Goal: Information Seeking & Learning: Find specific fact

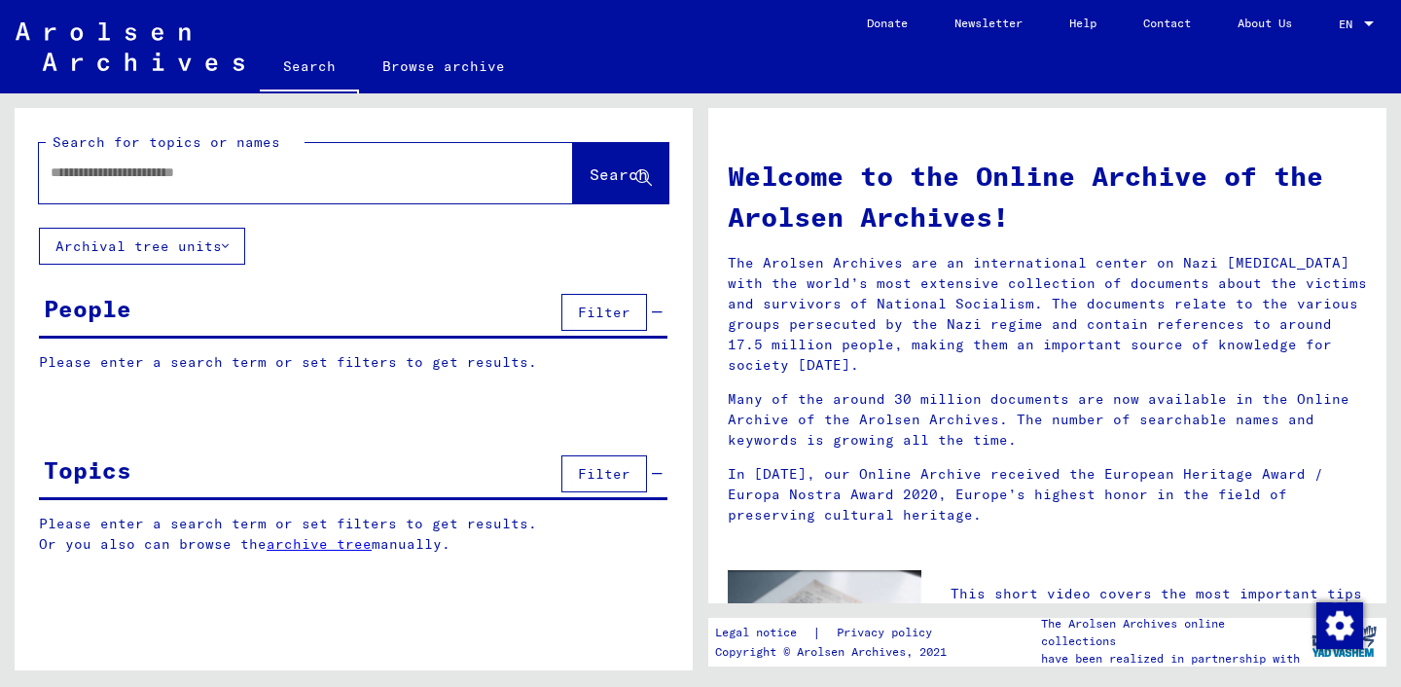
click at [625, 325] on button "Filter" at bounding box center [605, 312] width 86 height 37
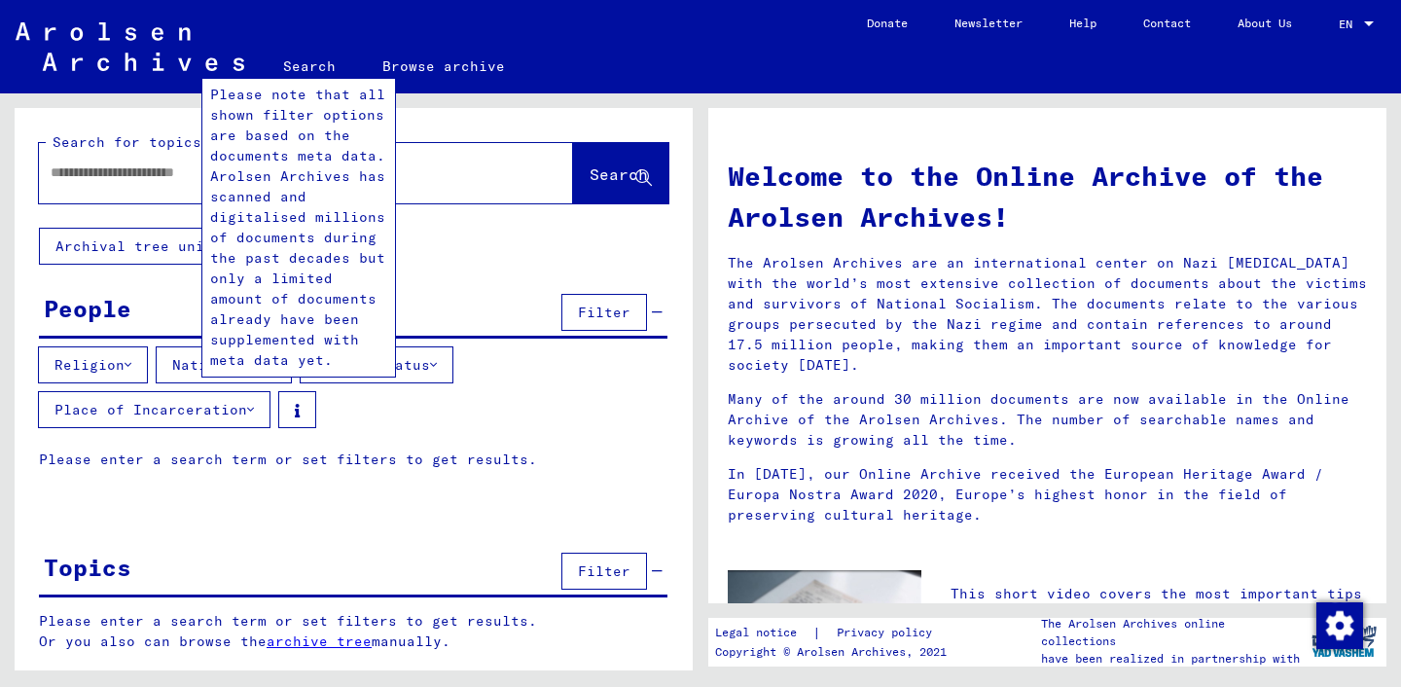
click at [298, 410] on icon at bounding box center [297, 411] width 5 height 14
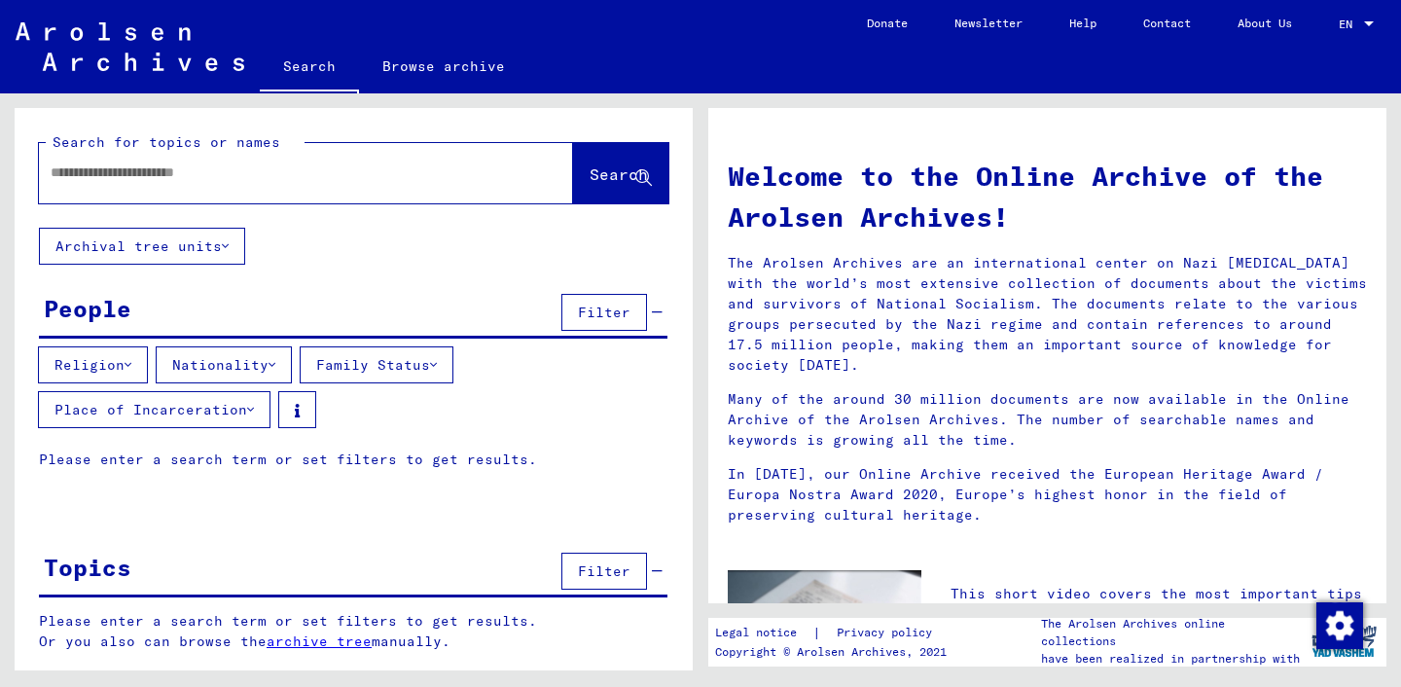
click at [298, 410] on icon at bounding box center [297, 411] width 5 height 14
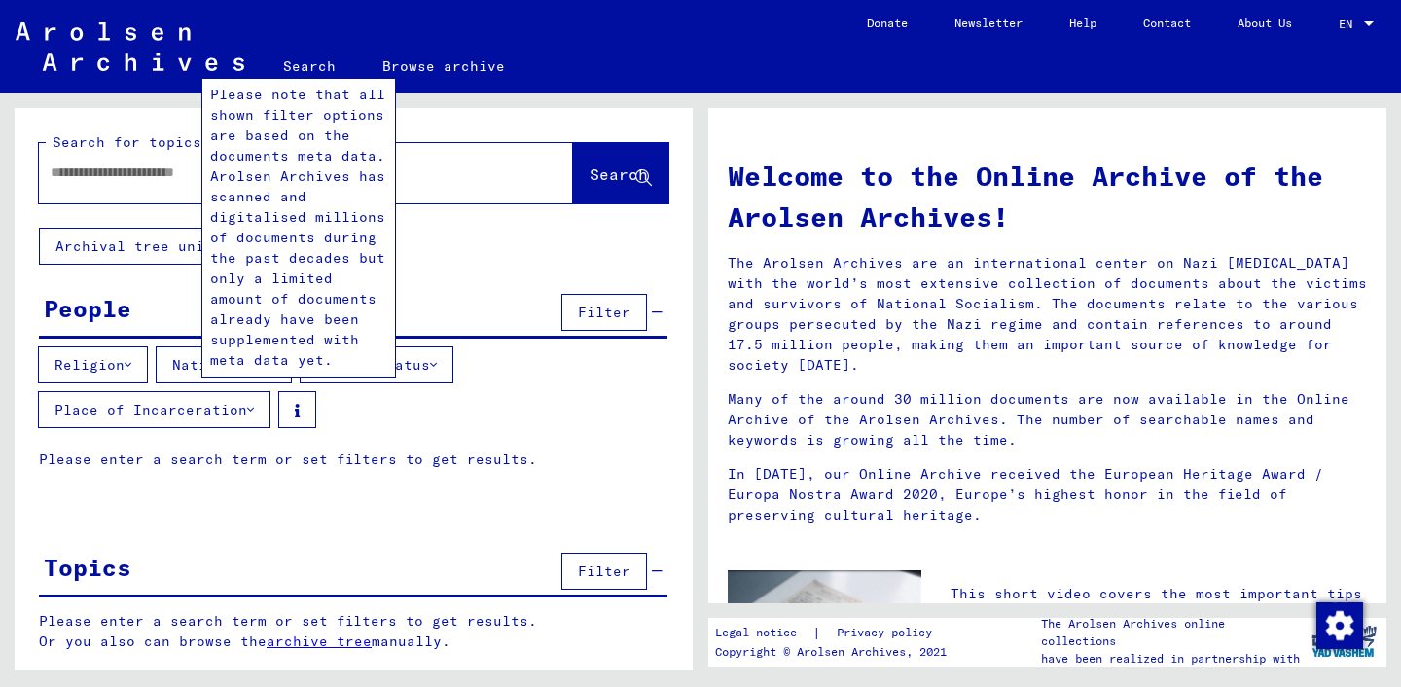
click at [364, 401] on div "Religion Nationality Family Status Place of Incarceration" at bounding box center [354, 391] width 678 height 90
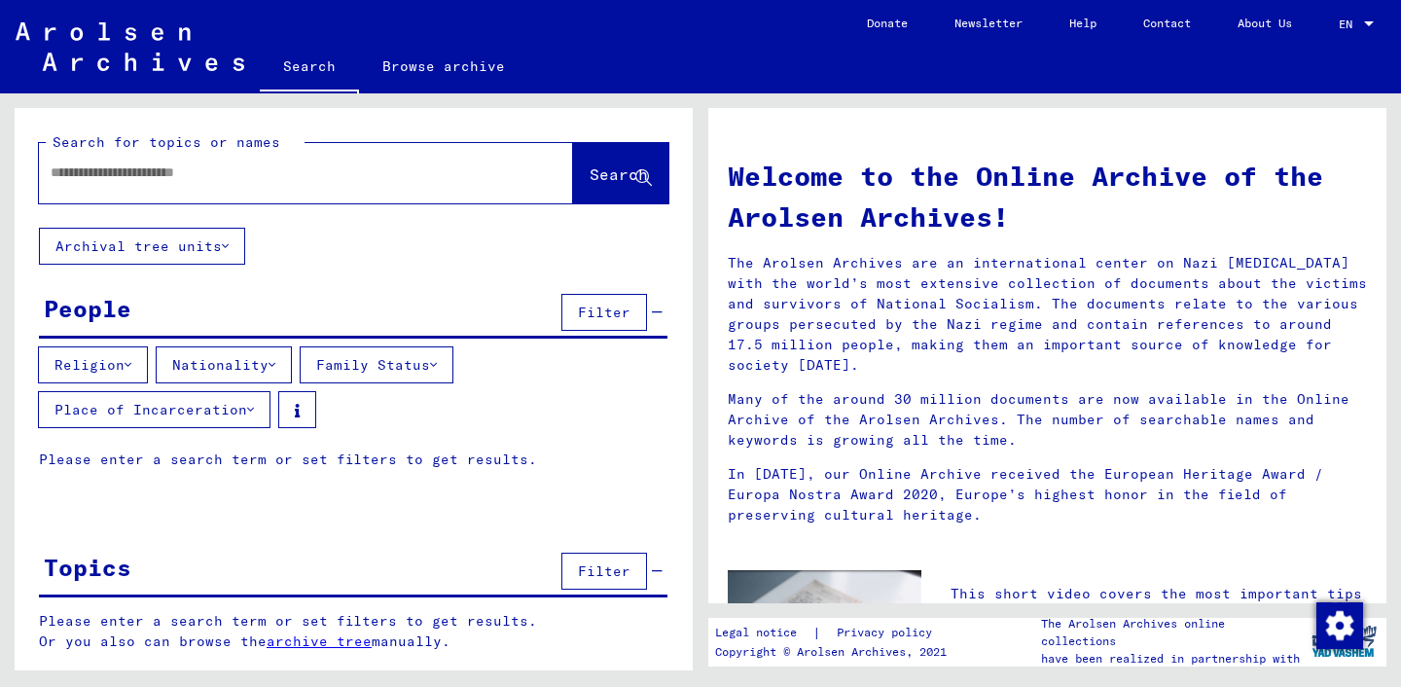
click at [245, 415] on button "Place of Incarceration" at bounding box center [154, 409] width 233 height 37
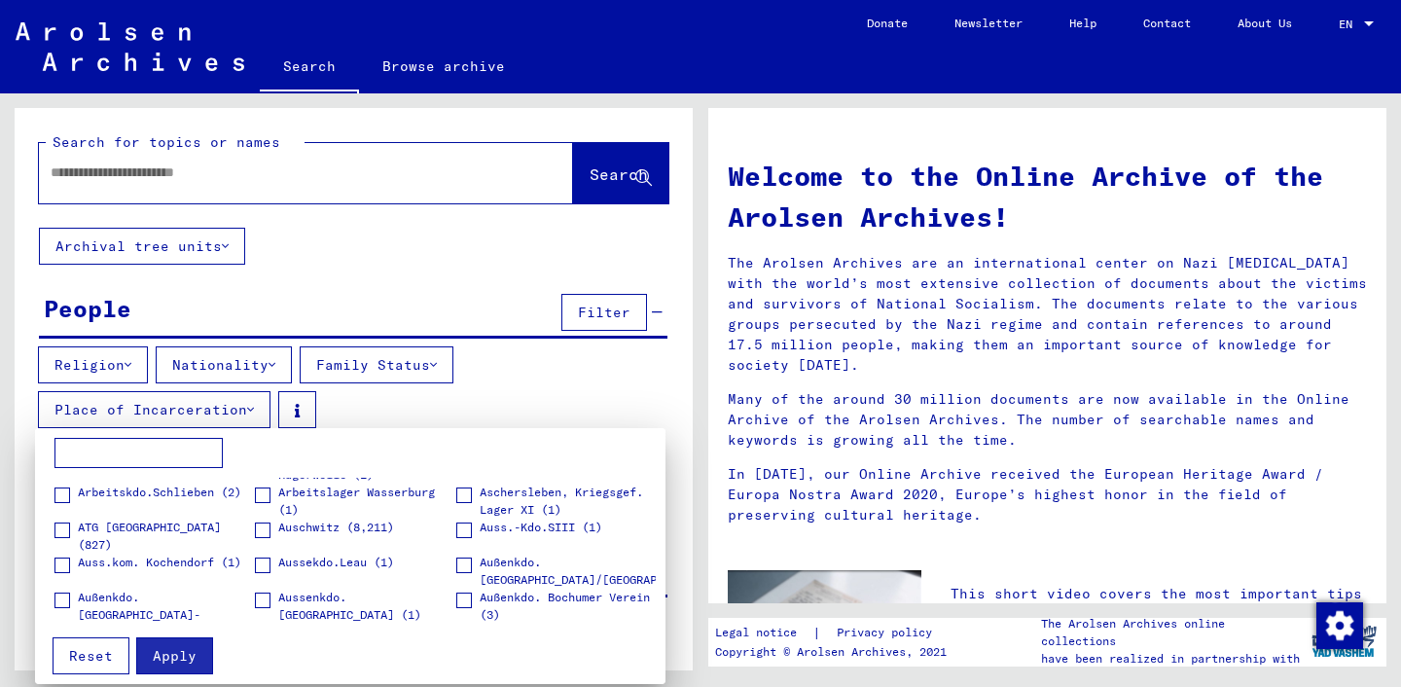
scroll to position [139, 0]
click at [154, 451] on input at bounding box center [139, 453] width 168 height 31
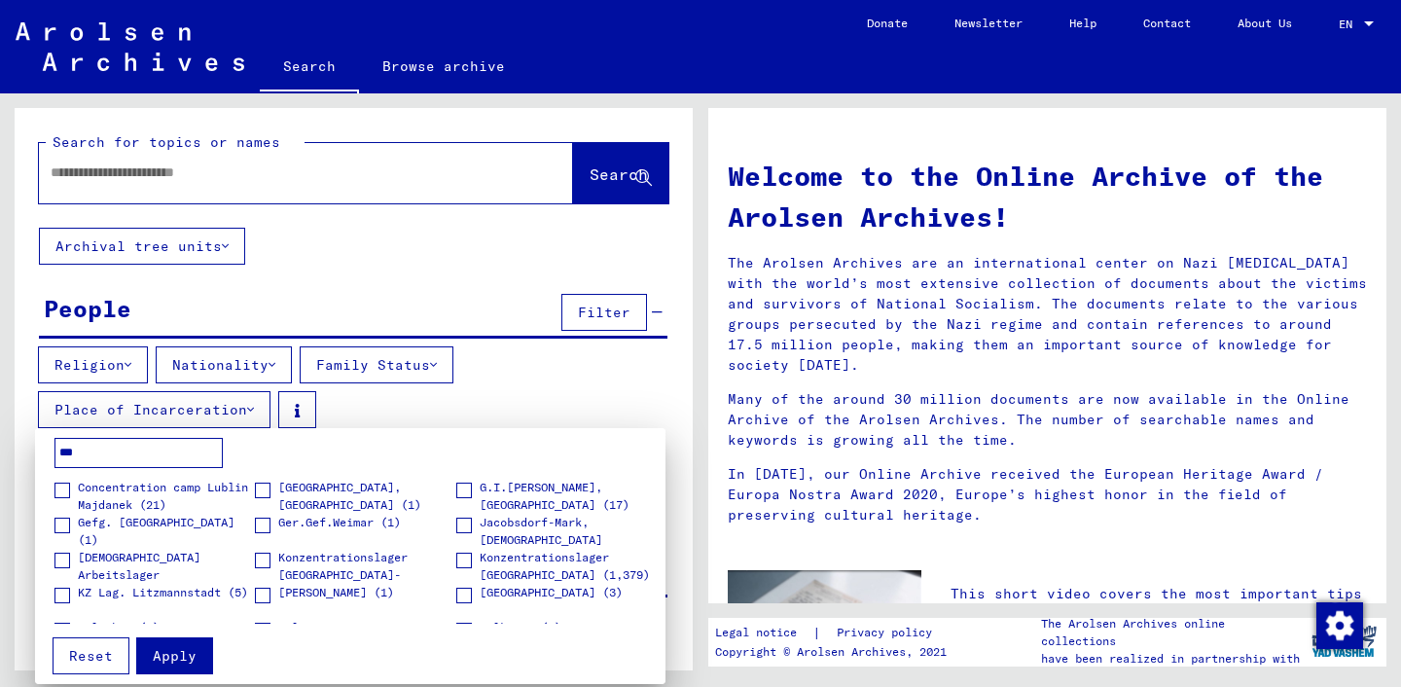
scroll to position [0, 0]
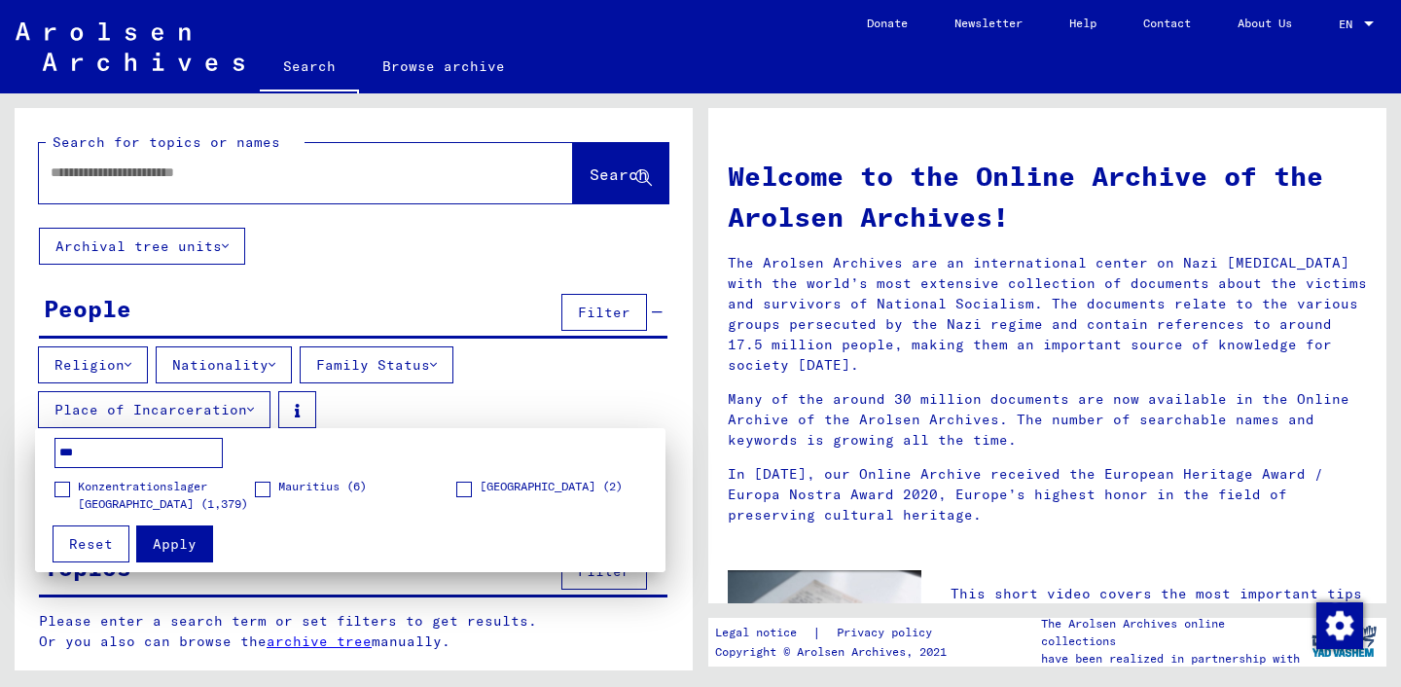
type input "***"
click at [63, 492] on span at bounding box center [63, 490] width 16 height 16
click at [456, 491] on span at bounding box center [464, 490] width 16 height 16
click at [138, 453] on input "***" at bounding box center [139, 453] width 168 height 31
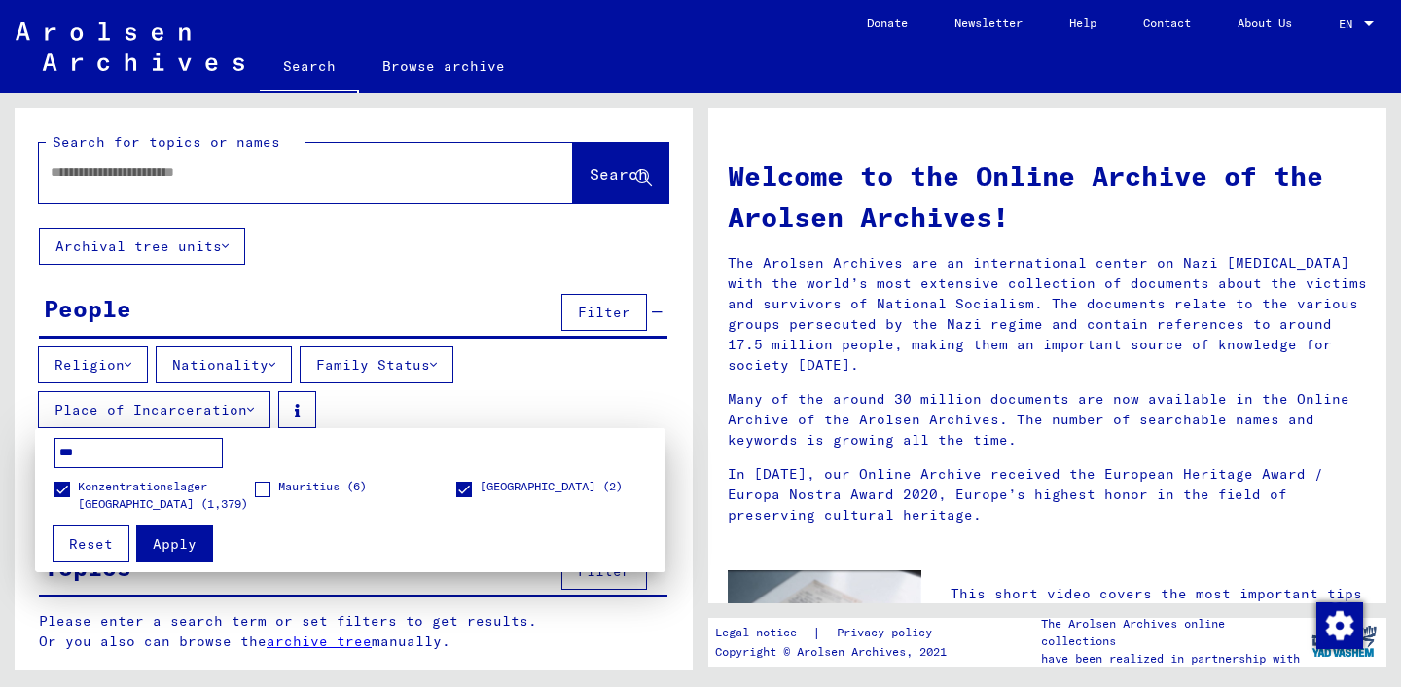
click at [138, 453] on input "***" at bounding box center [139, 453] width 168 height 31
type input "*****"
click at [266, 486] on span at bounding box center [263, 490] width 16 height 16
click at [457, 489] on span at bounding box center [464, 490] width 16 height 16
click at [68, 491] on span at bounding box center [63, 490] width 16 height 16
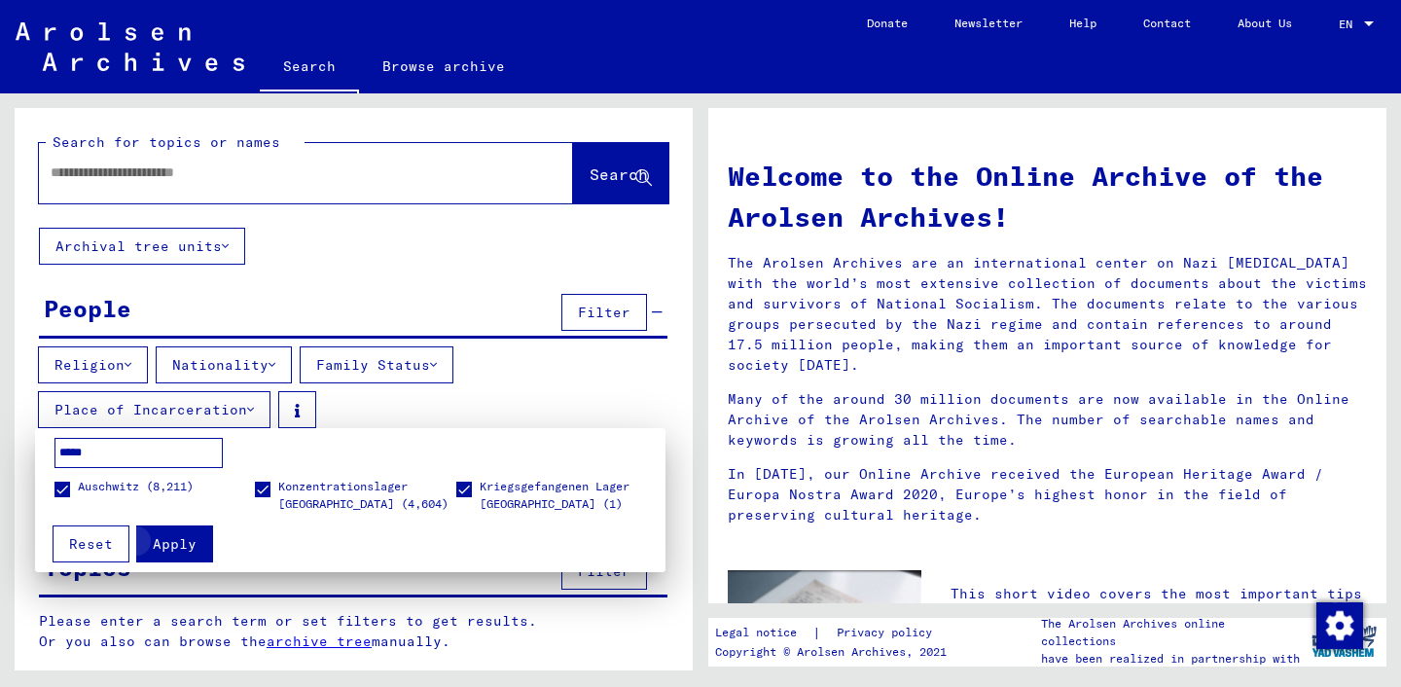
click at [193, 550] on span "Apply" at bounding box center [175, 544] width 44 height 18
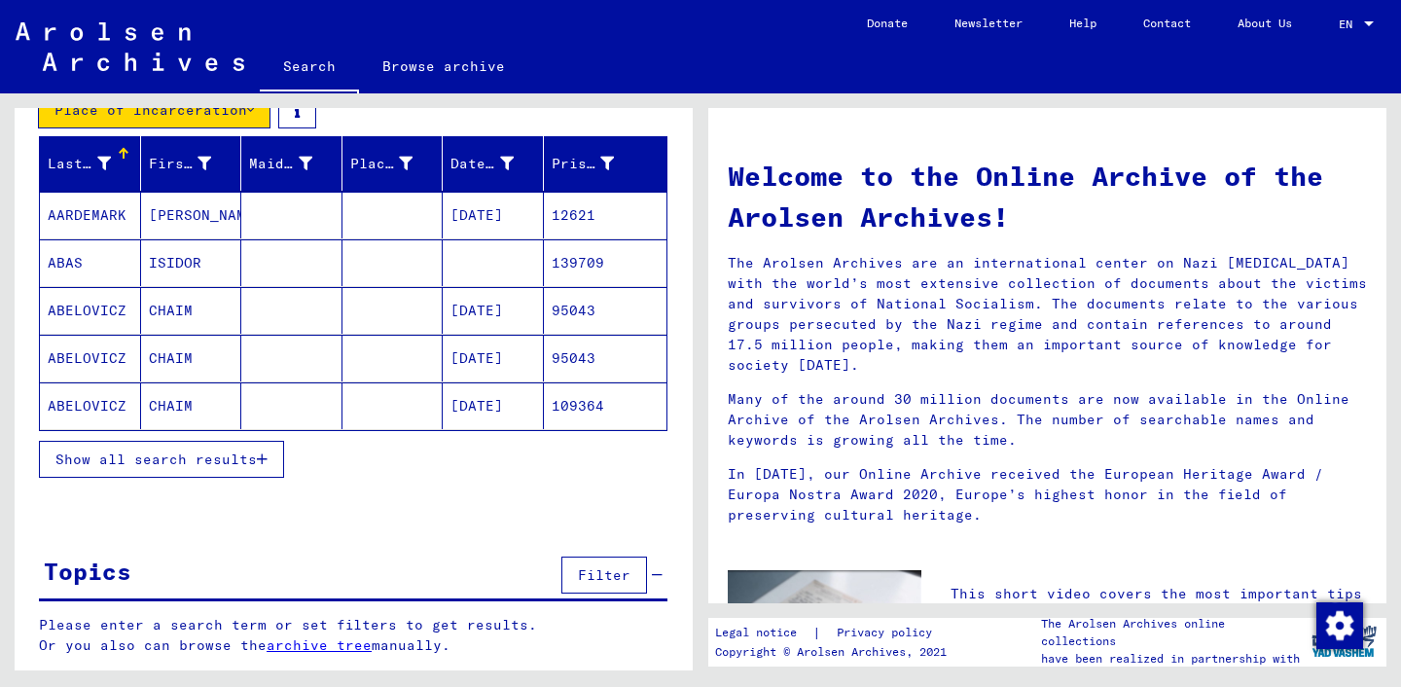
scroll to position [269, 0]
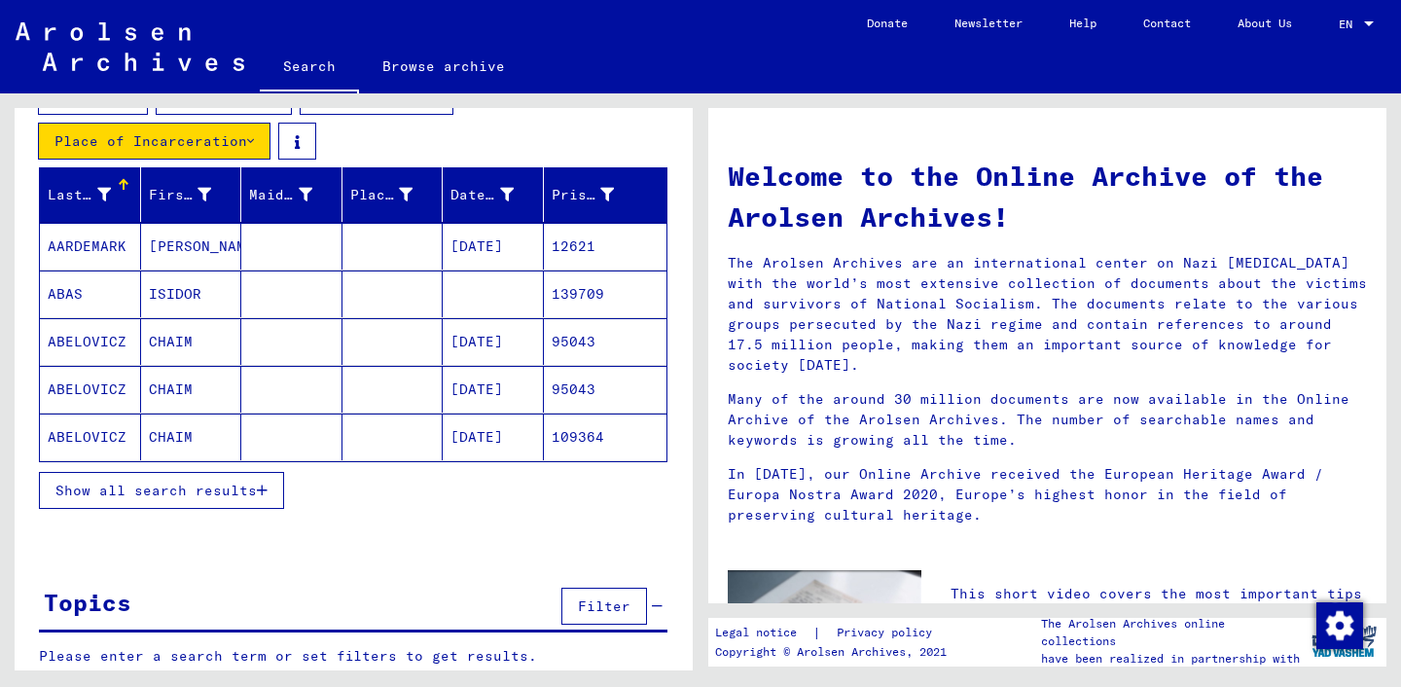
click at [225, 491] on span "Show all search results" at bounding box center [155, 491] width 201 height 18
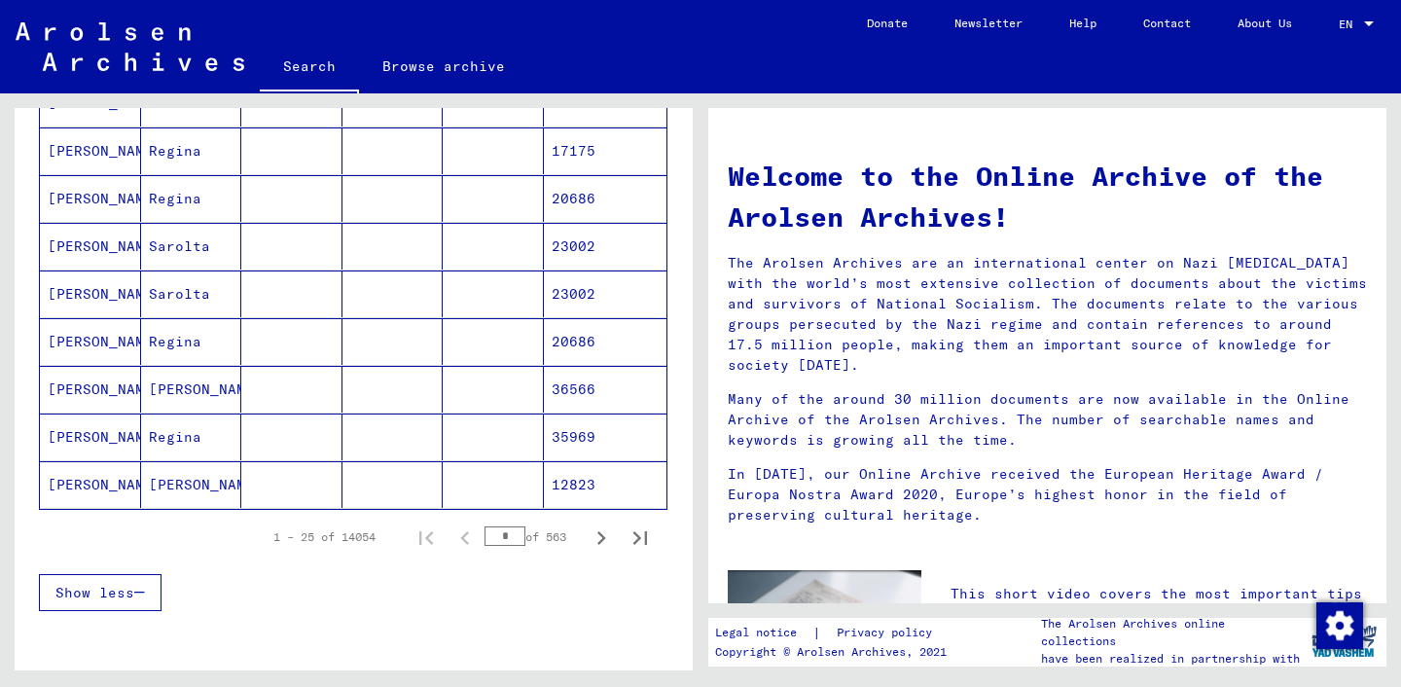
scroll to position [1176, 0]
click at [507, 540] on input "*" at bounding box center [505, 535] width 41 height 19
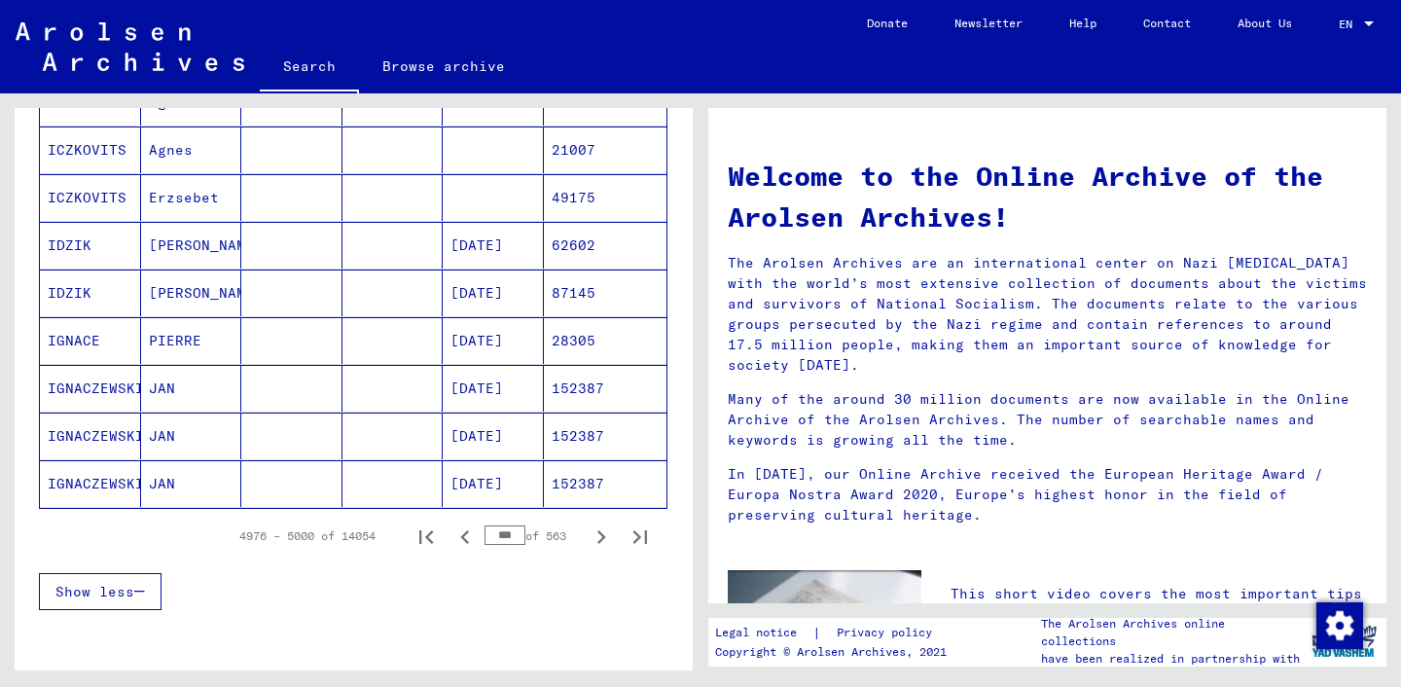
click at [502, 538] on input "***" at bounding box center [505, 535] width 41 height 19
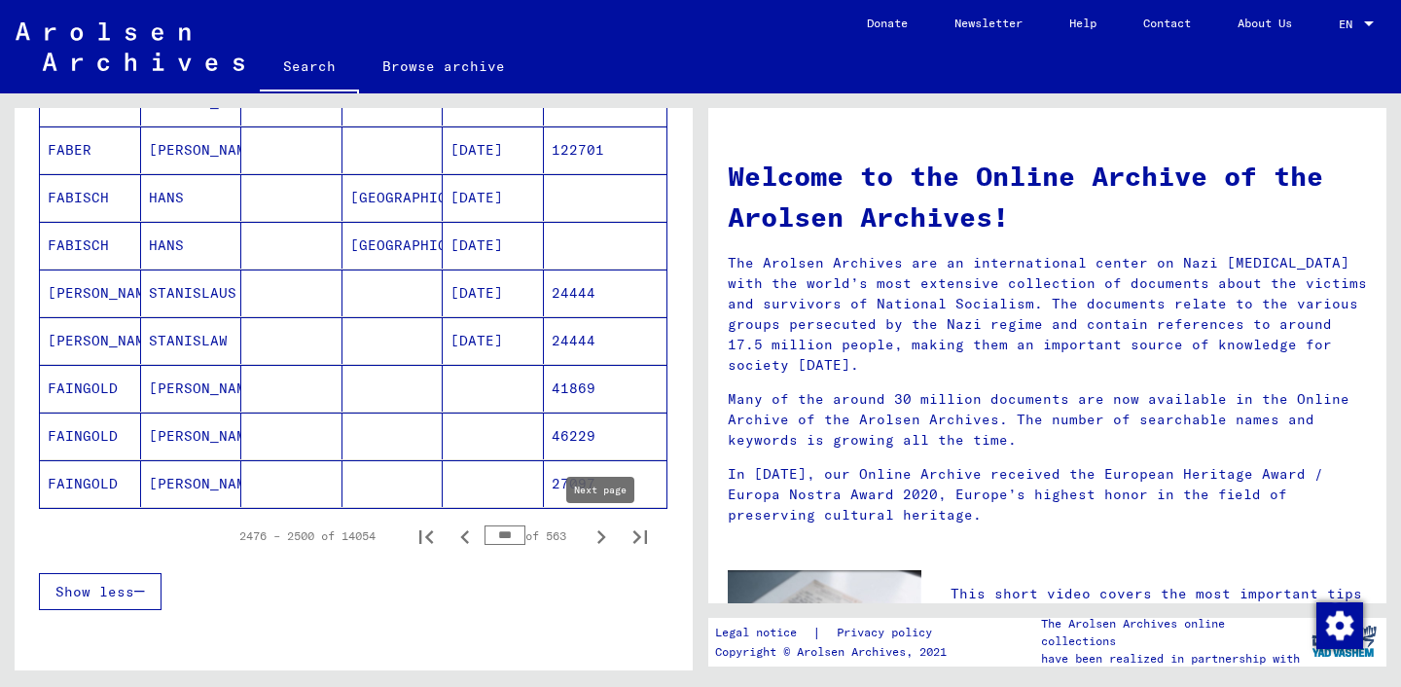
click at [597, 539] on icon "Next page" at bounding box center [601, 537] width 27 height 27
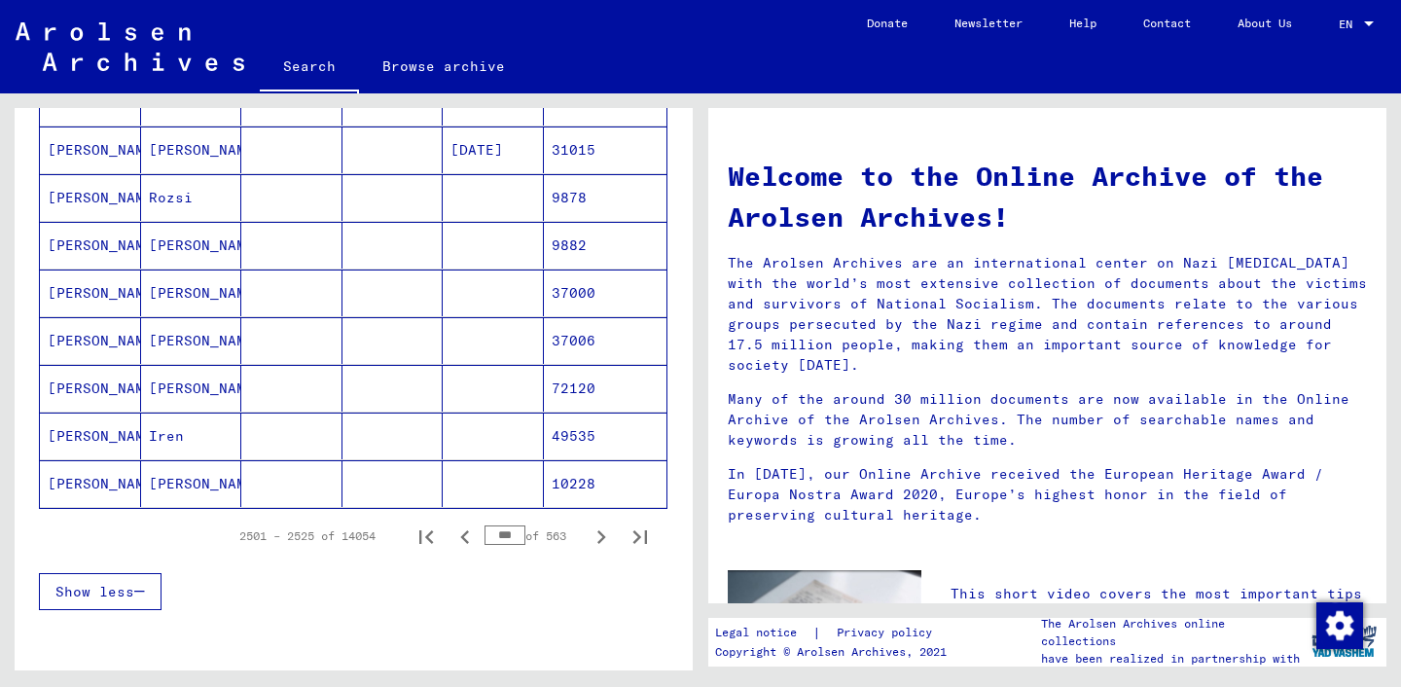
click at [597, 539] on icon "Next page" at bounding box center [601, 537] width 27 height 27
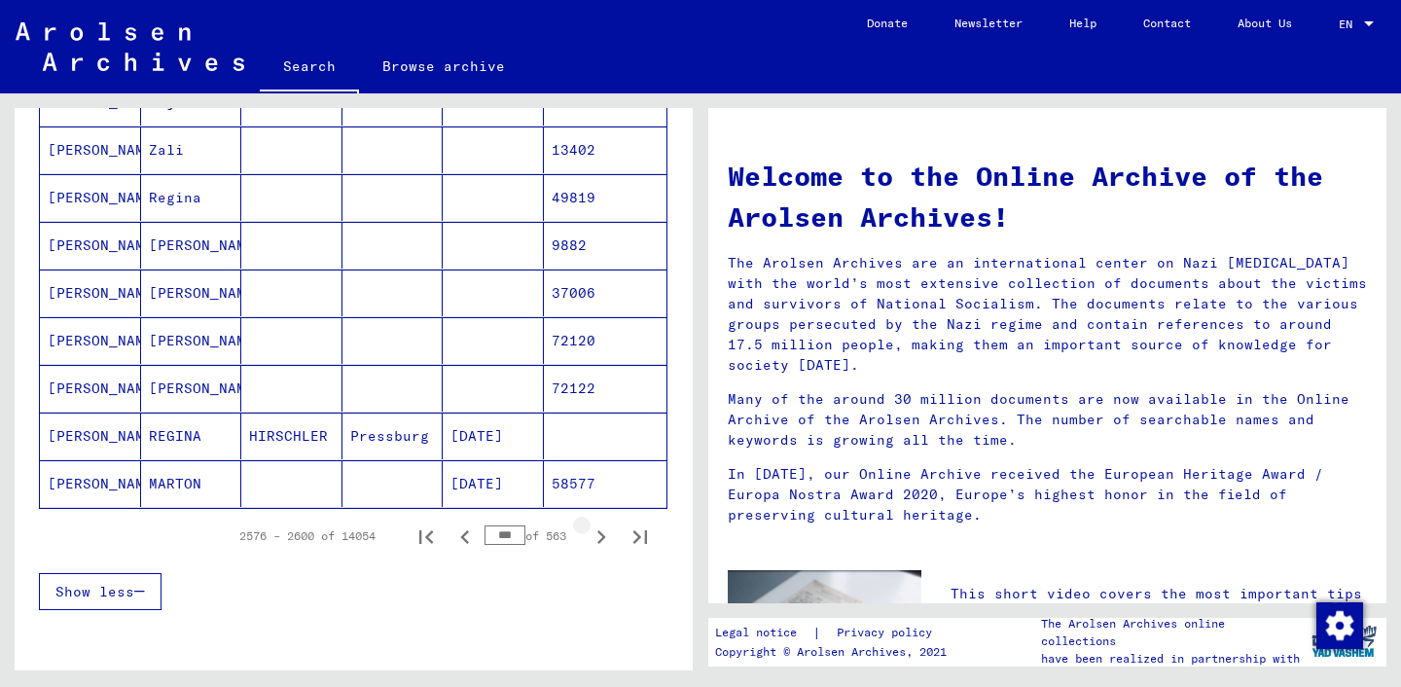
click at [597, 539] on icon "Next page" at bounding box center [601, 537] width 27 height 27
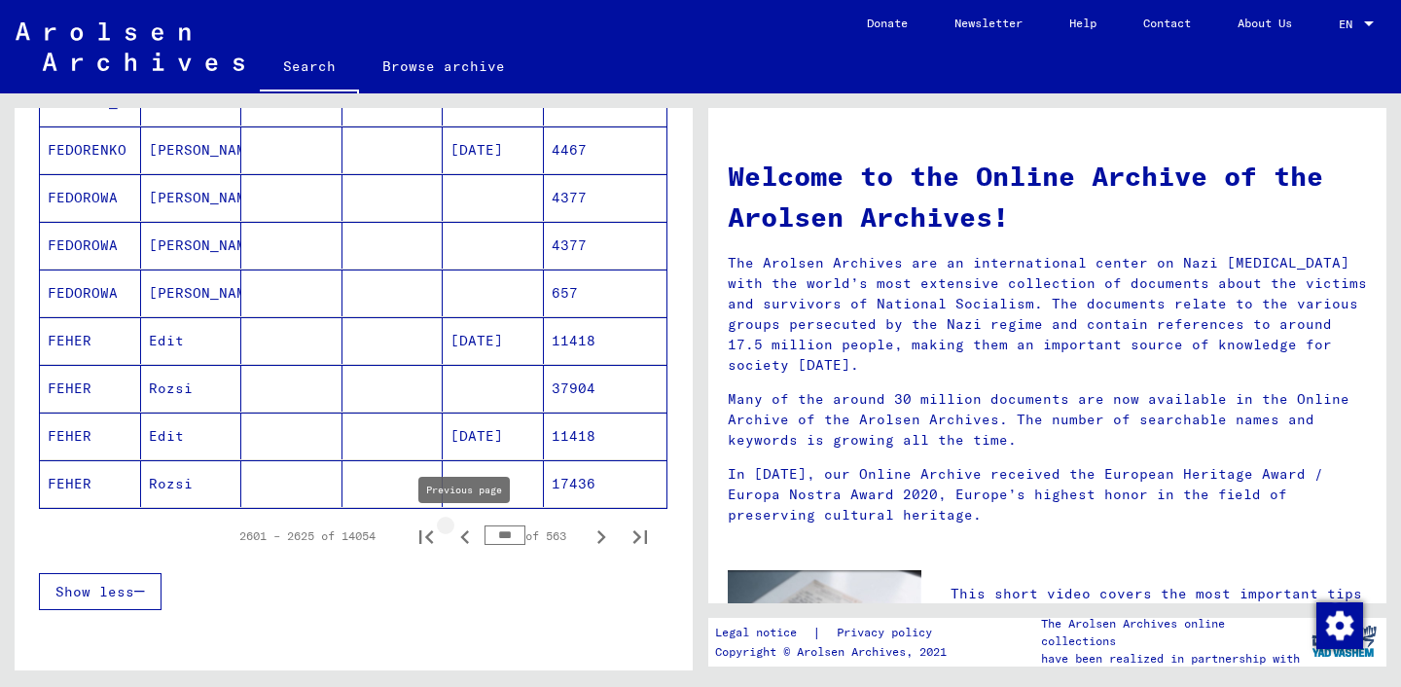
click at [474, 546] on icon "Previous page" at bounding box center [465, 537] width 27 height 27
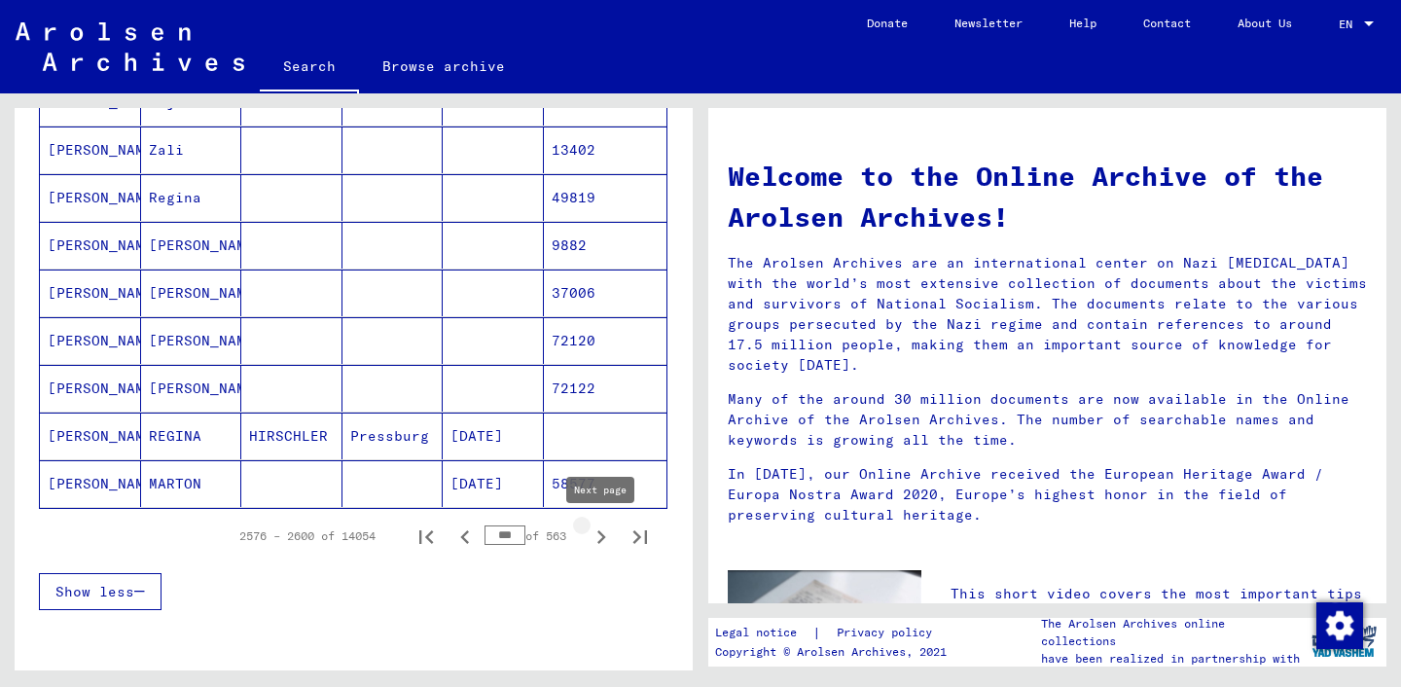
click at [597, 538] on icon "Next page" at bounding box center [601, 537] width 27 height 27
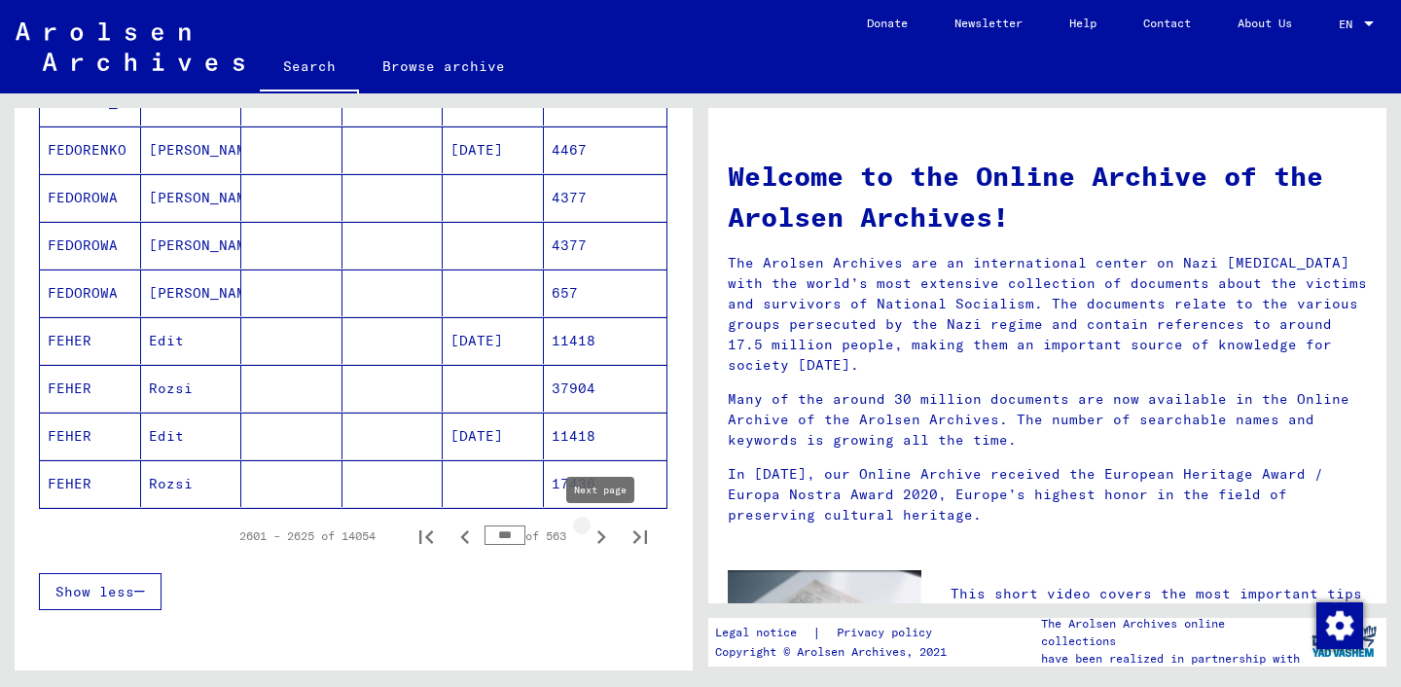
click at [595, 541] on icon "Next page" at bounding box center [601, 537] width 27 height 27
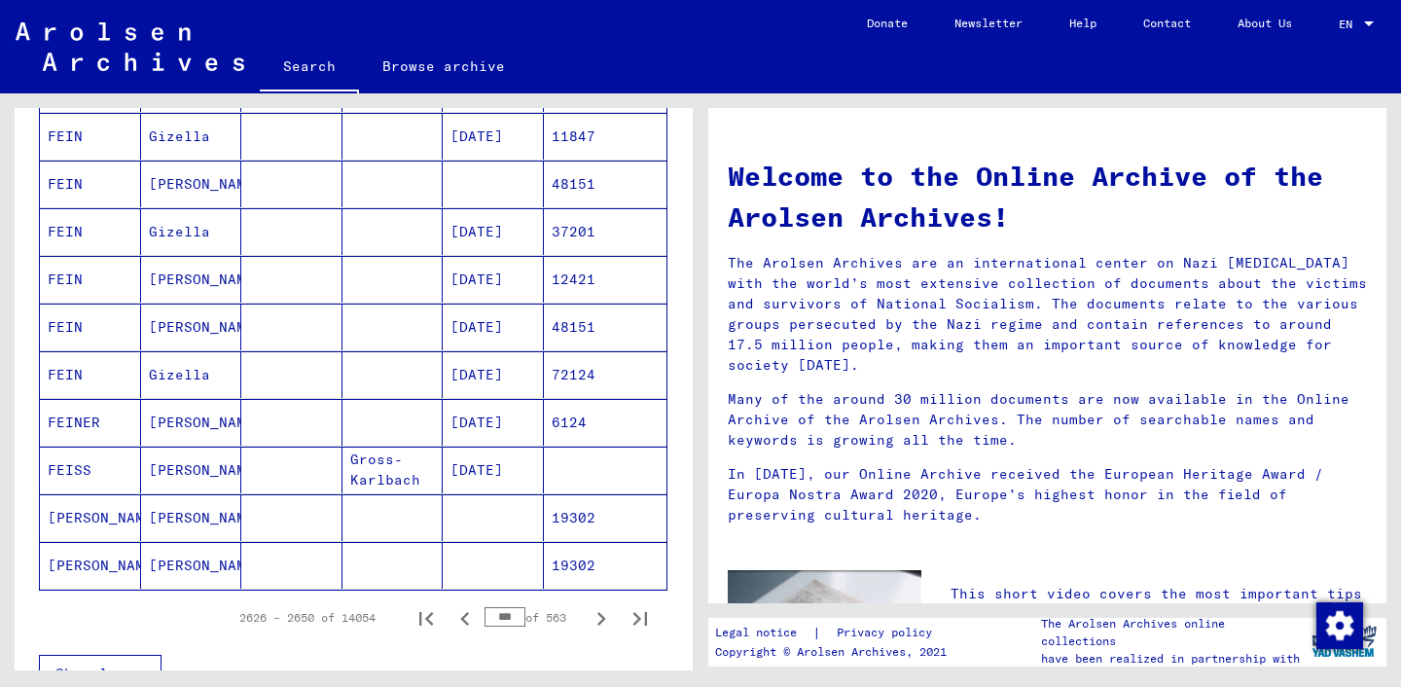
scroll to position [1098, 0]
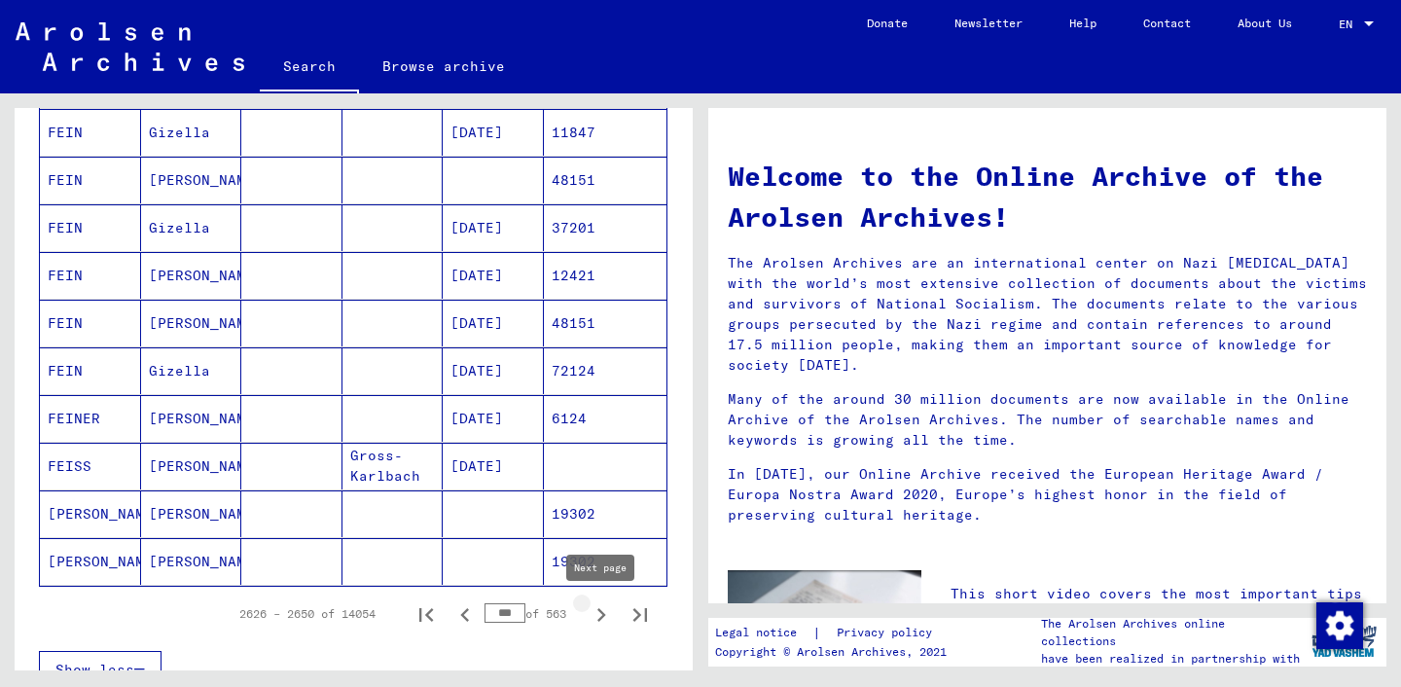
click at [599, 612] on icon "Next page" at bounding box center [601, 614] width 27 height 27
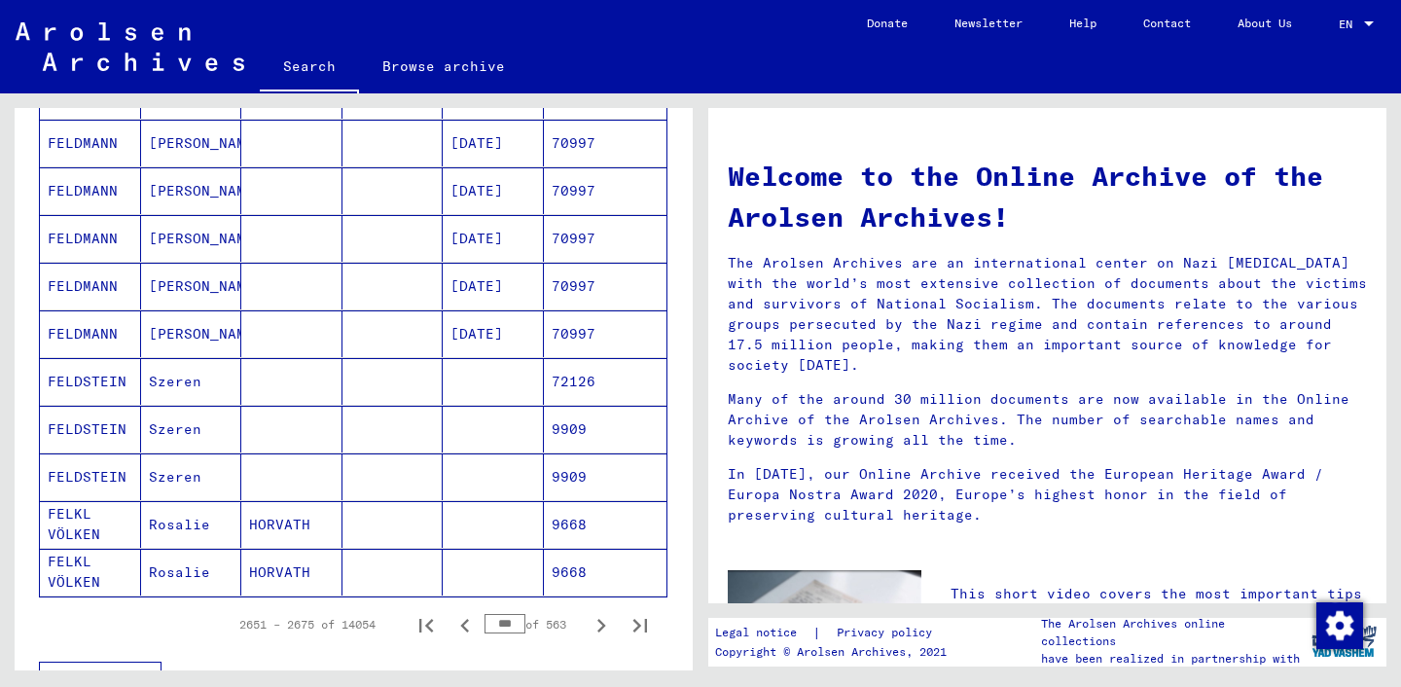
scroll to position [1086, 0]
click at [604, 631] on icon "Next page" at bounding box center [601, 626] width 27 height 27
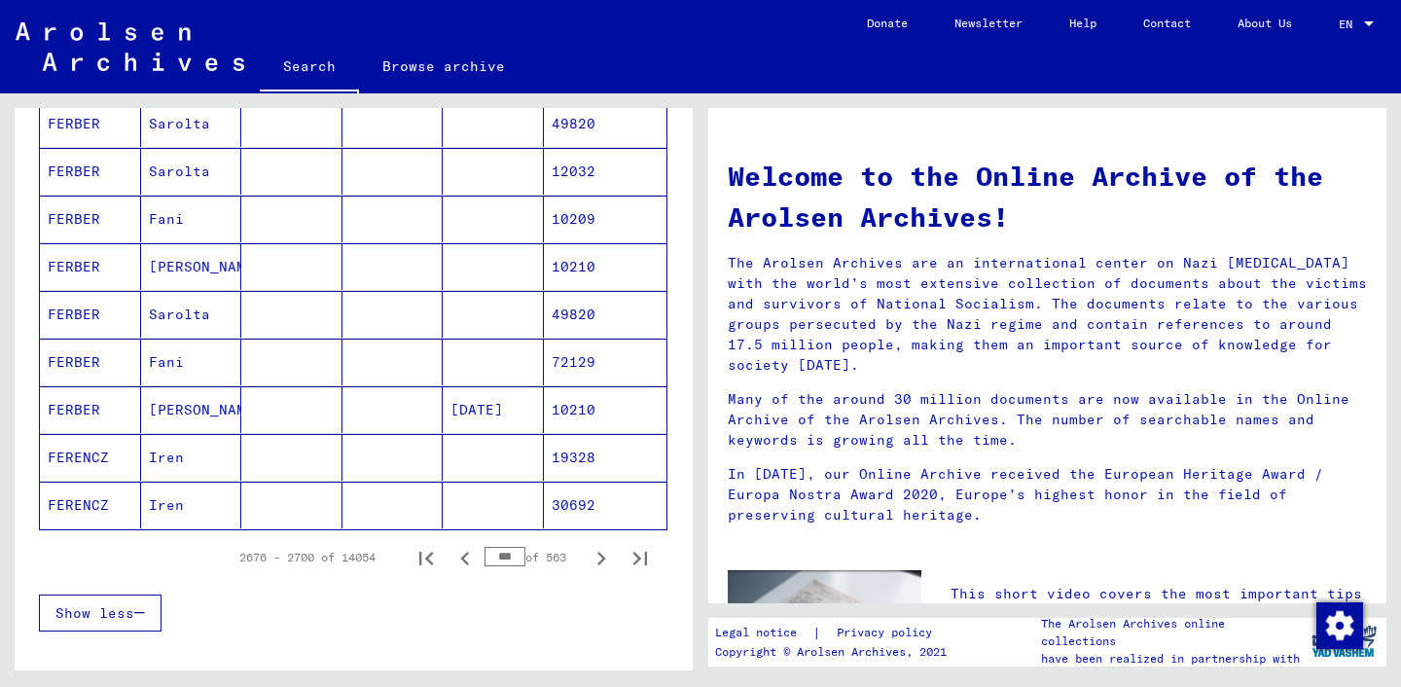
scroll to position [1156, 0]
click at [605, 557] on icon "Next page" at bounding box center [602, 557] width 9 height 14
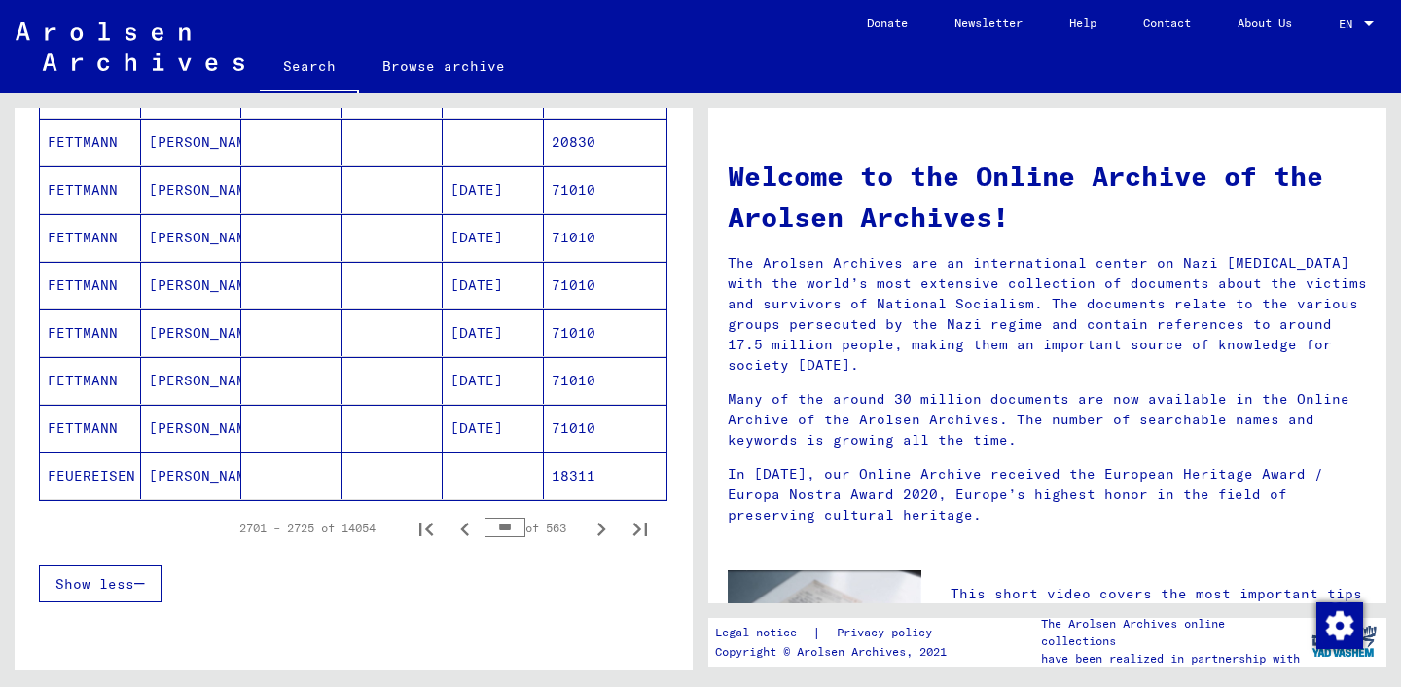
scroll to position [1184, 0]
click at [600, 532] on icon "Next page" at bounding box center [602, 529] width 9 height 14
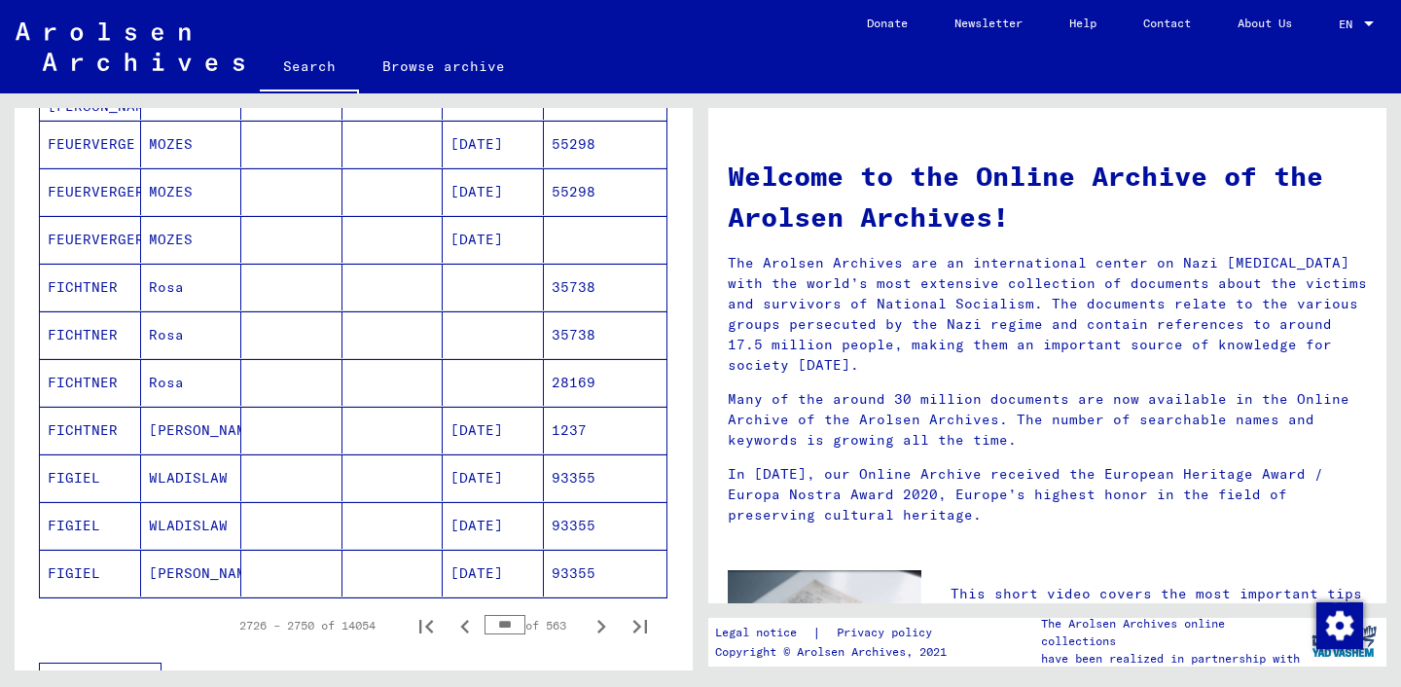
scroll to position [1127, 0]
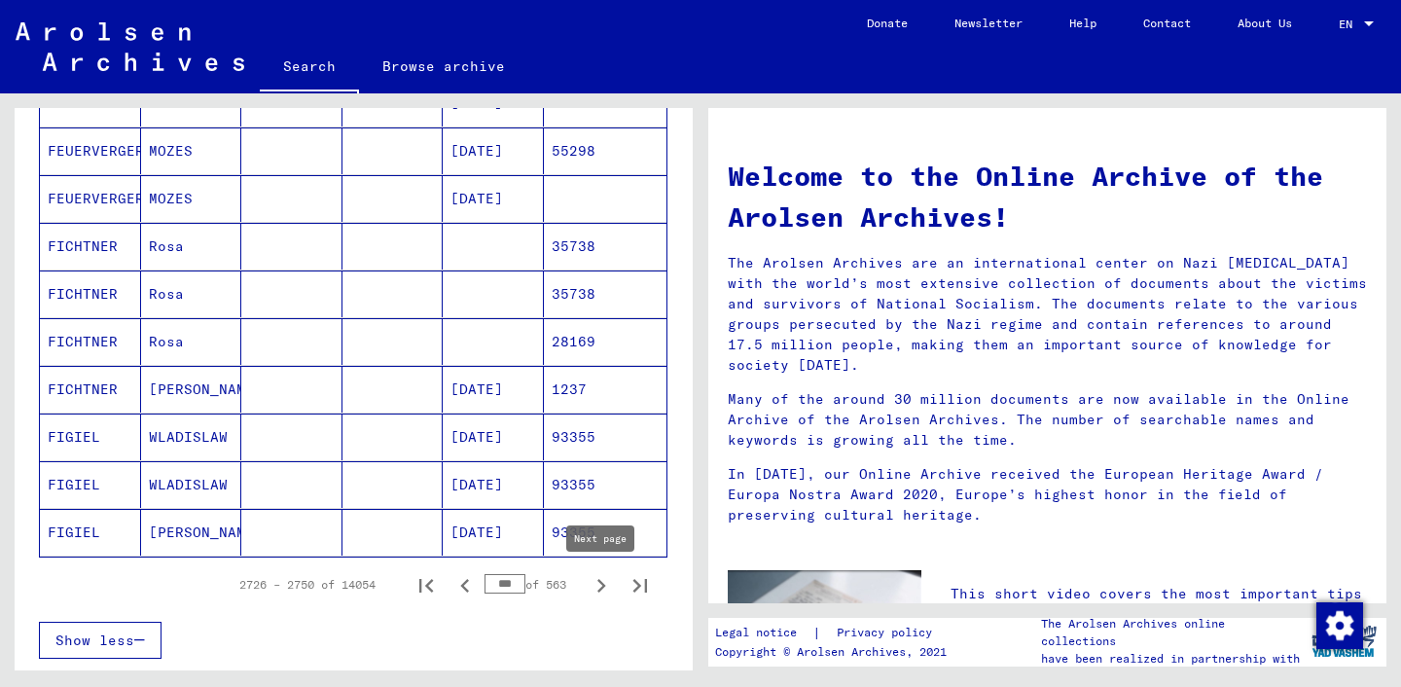
click at [601, 583] on icon "Next page" at bounding box center [602, 586] width 9 height 14
type input "***"
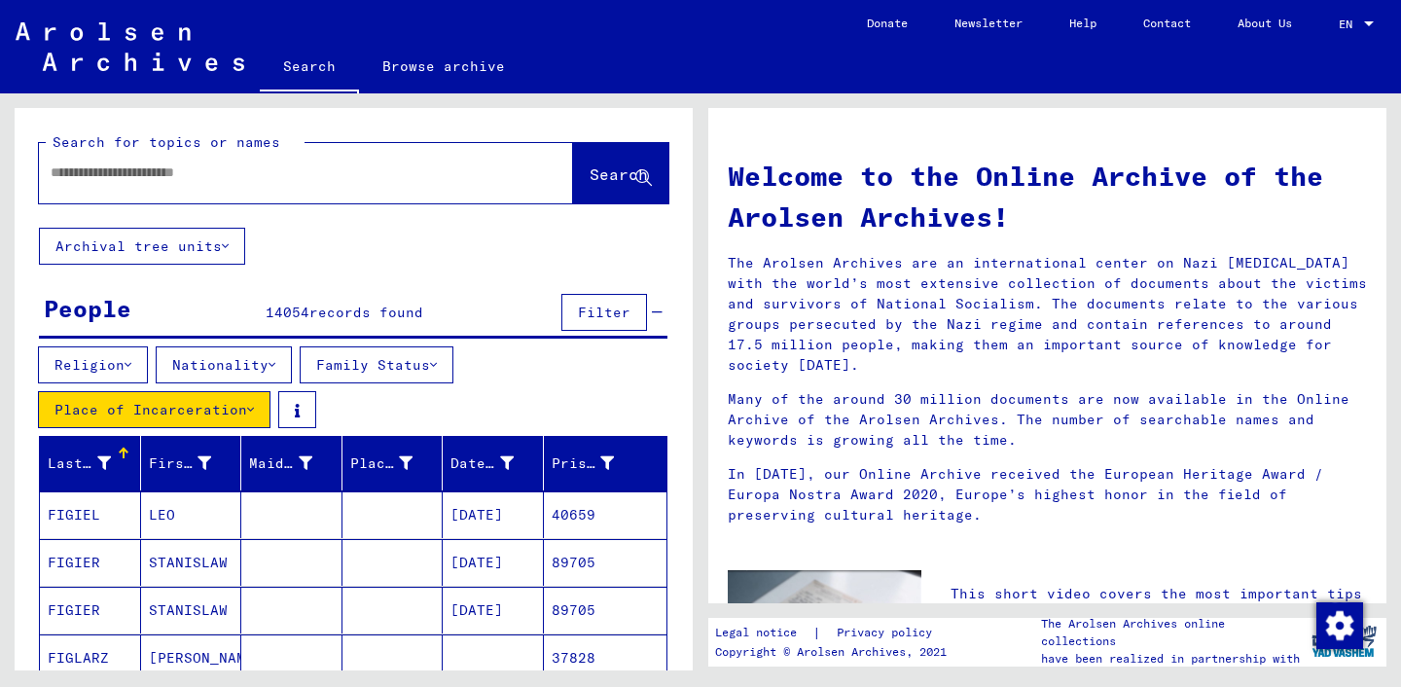
scroll to position [0, 0]
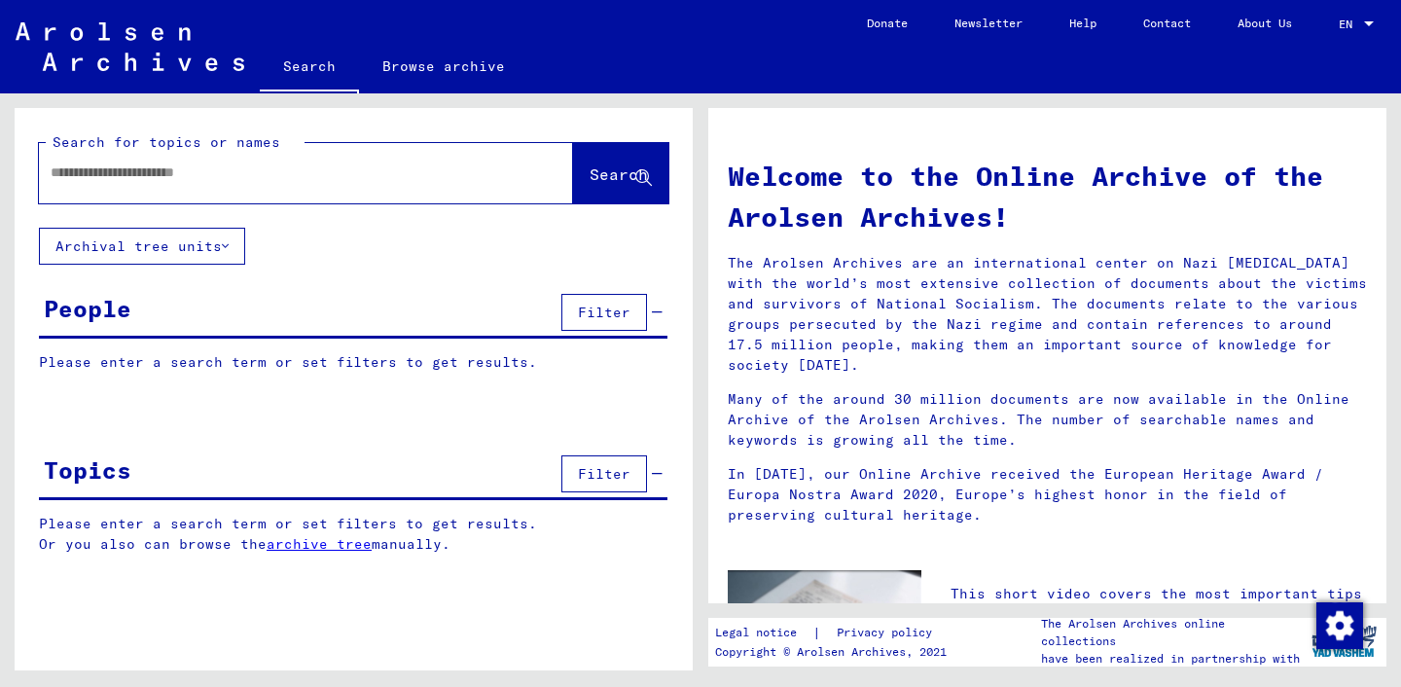
click at [595, 311] on span "Filter" at bounding box center [604, 313] width 53 height 18
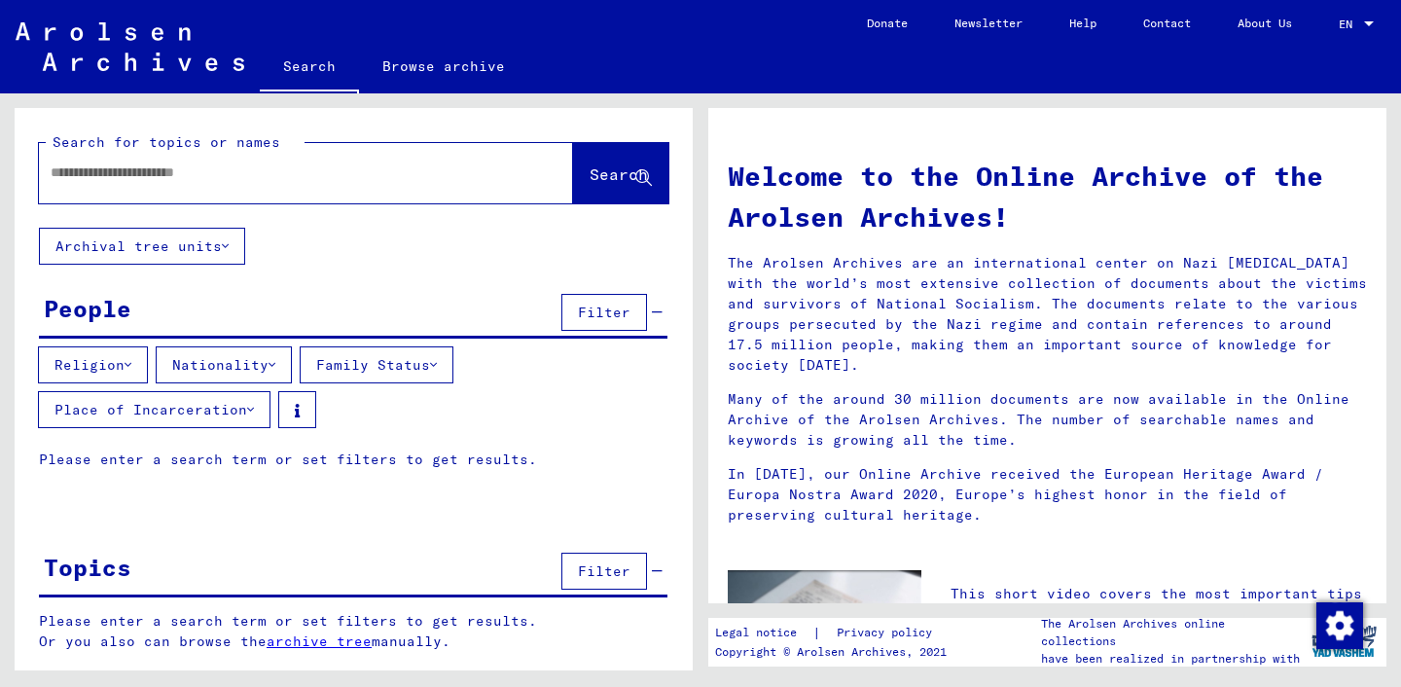
click at [126, 362] on button "Religion" at bounding box center [93, 364] width 110 height 37
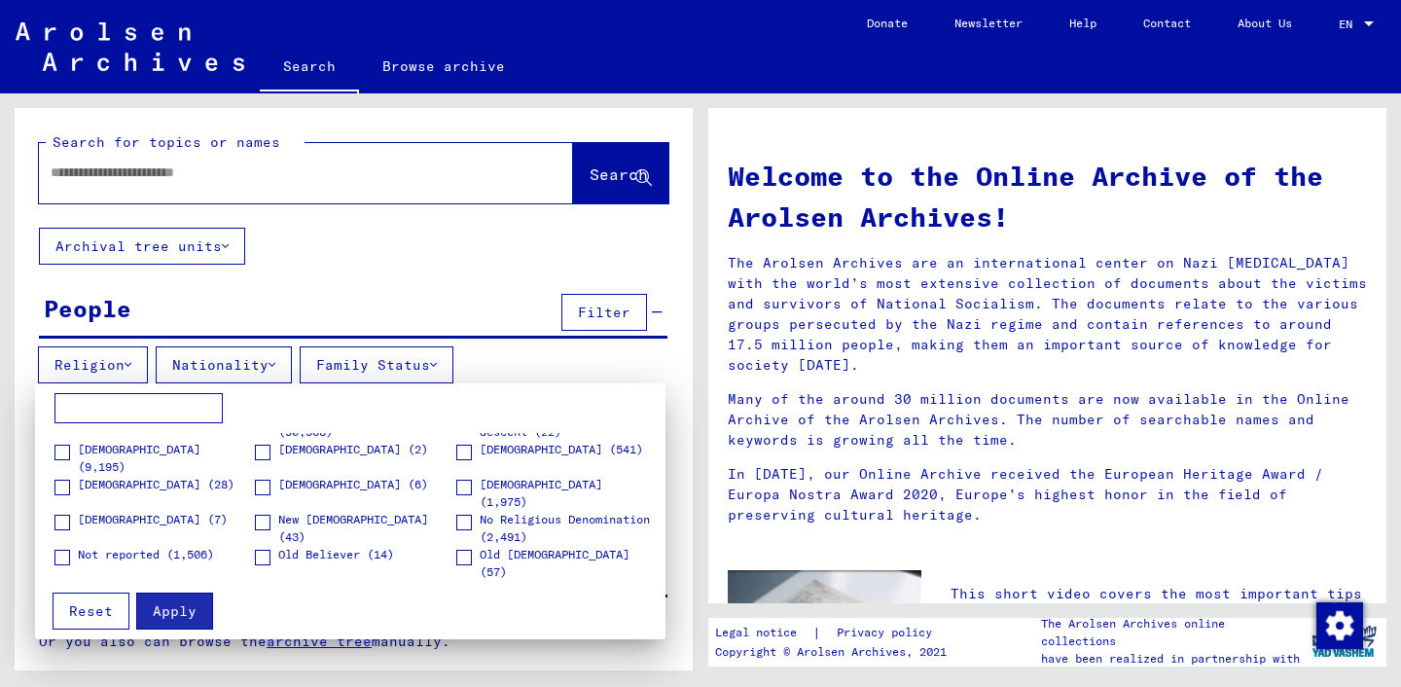
scroll to position [415, 0]
click at [466, 481] on span at bounding box center [464, 486] width 16 height 16
click at [155, 404] on input at bounding box center [139, 408] width 168 height 31
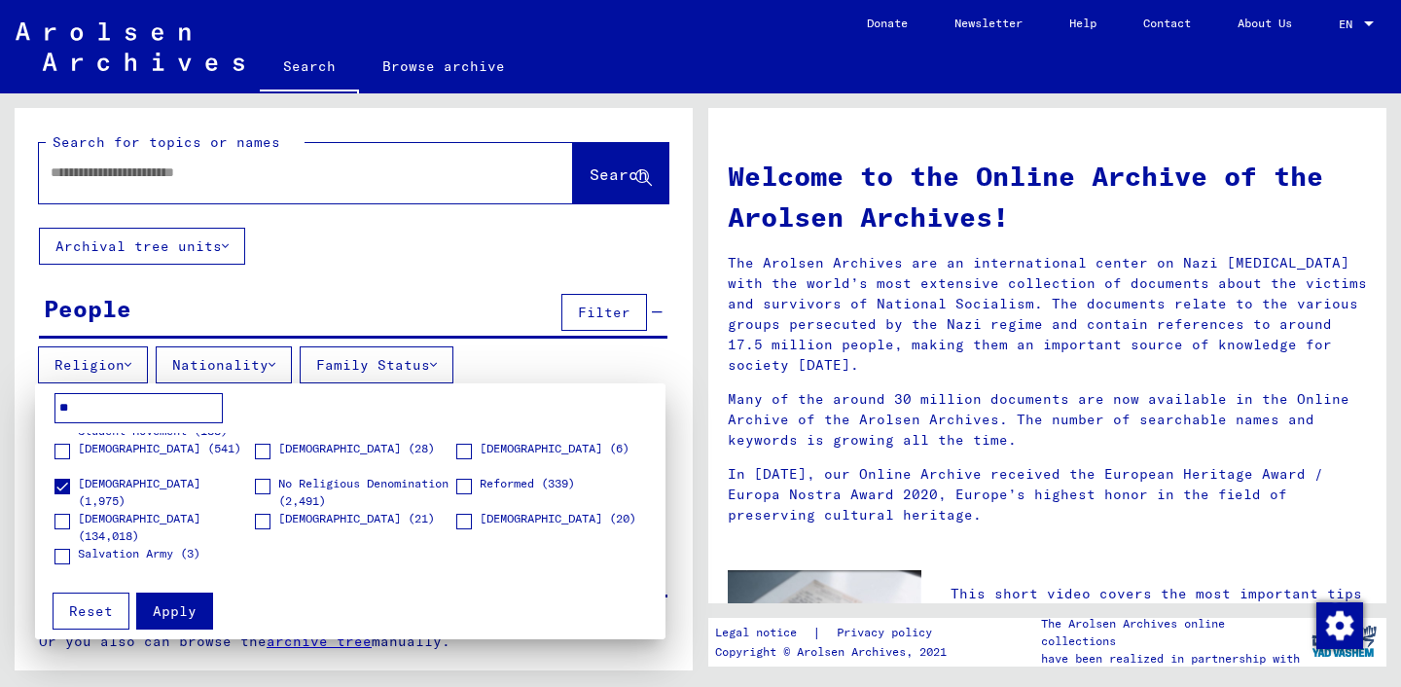
scroll to position [0, 0]
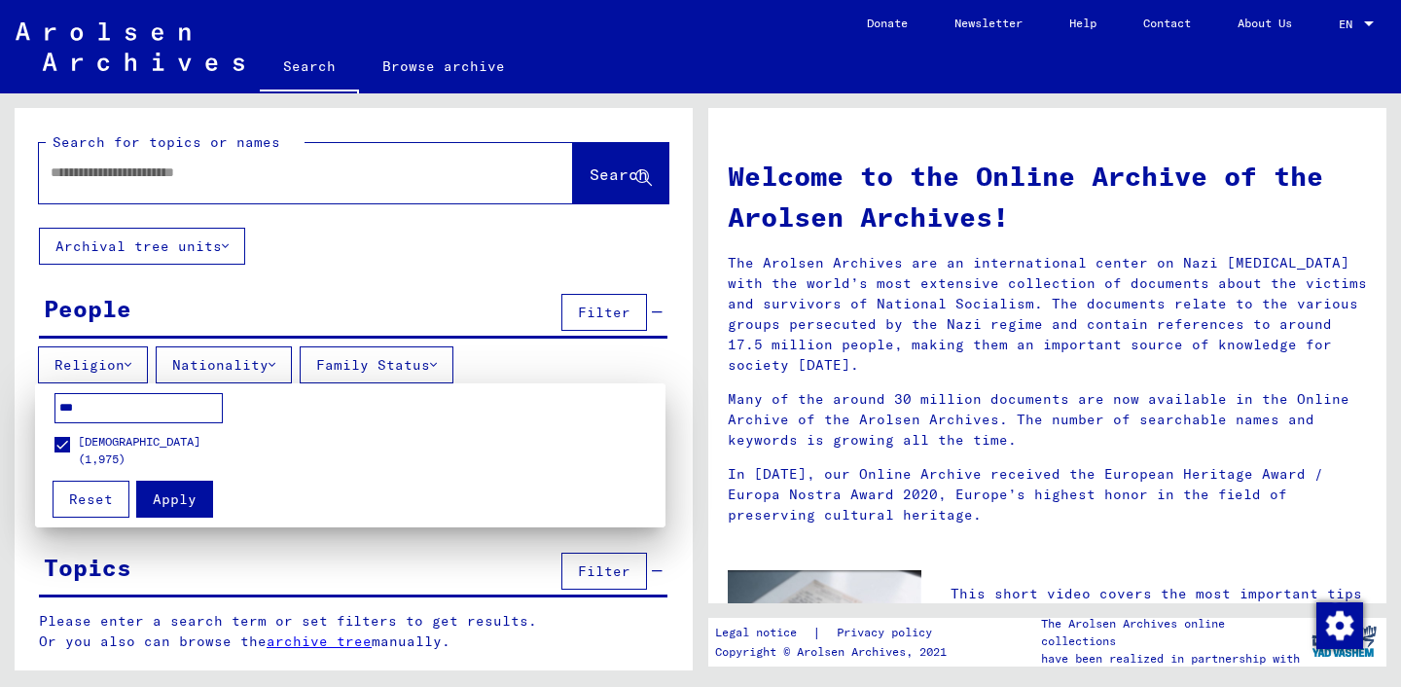
type input "***"
click at [191, 493] on span "Apply" at bounding box center [175, 500] width 44 height 18
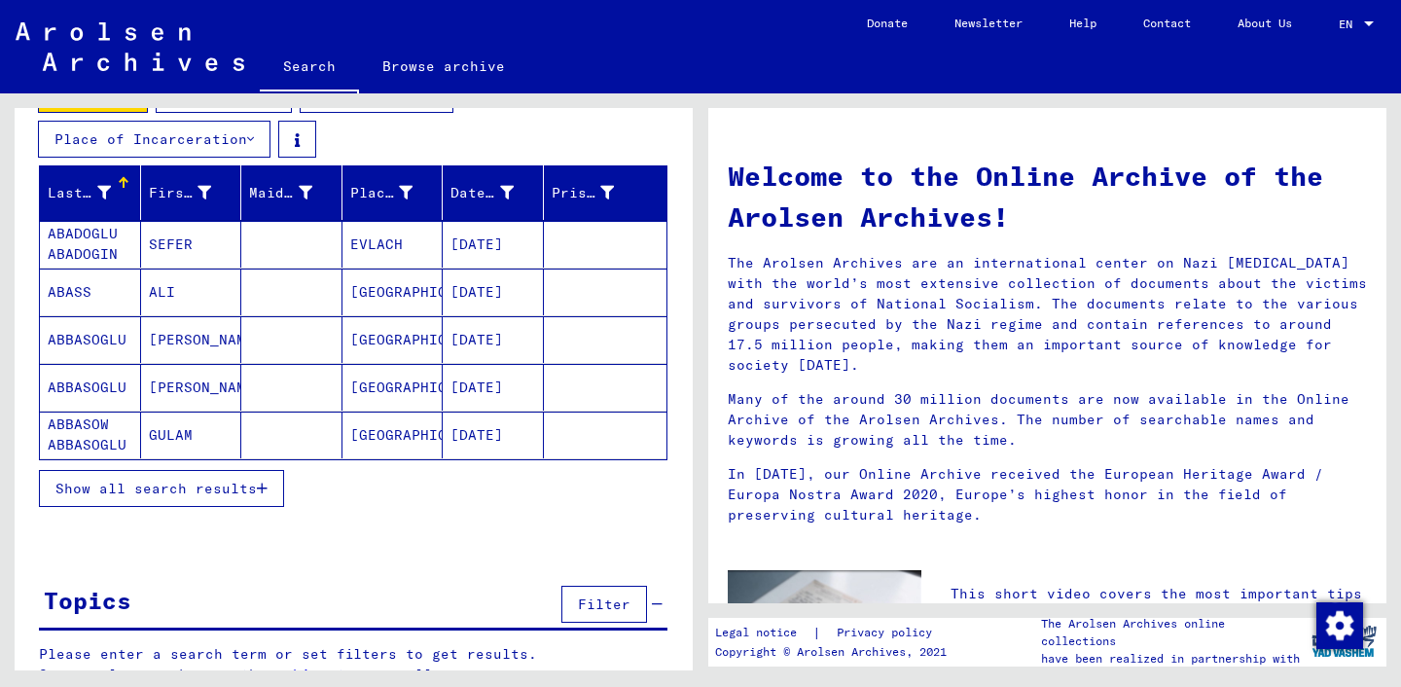
scroll to position [272, 0]
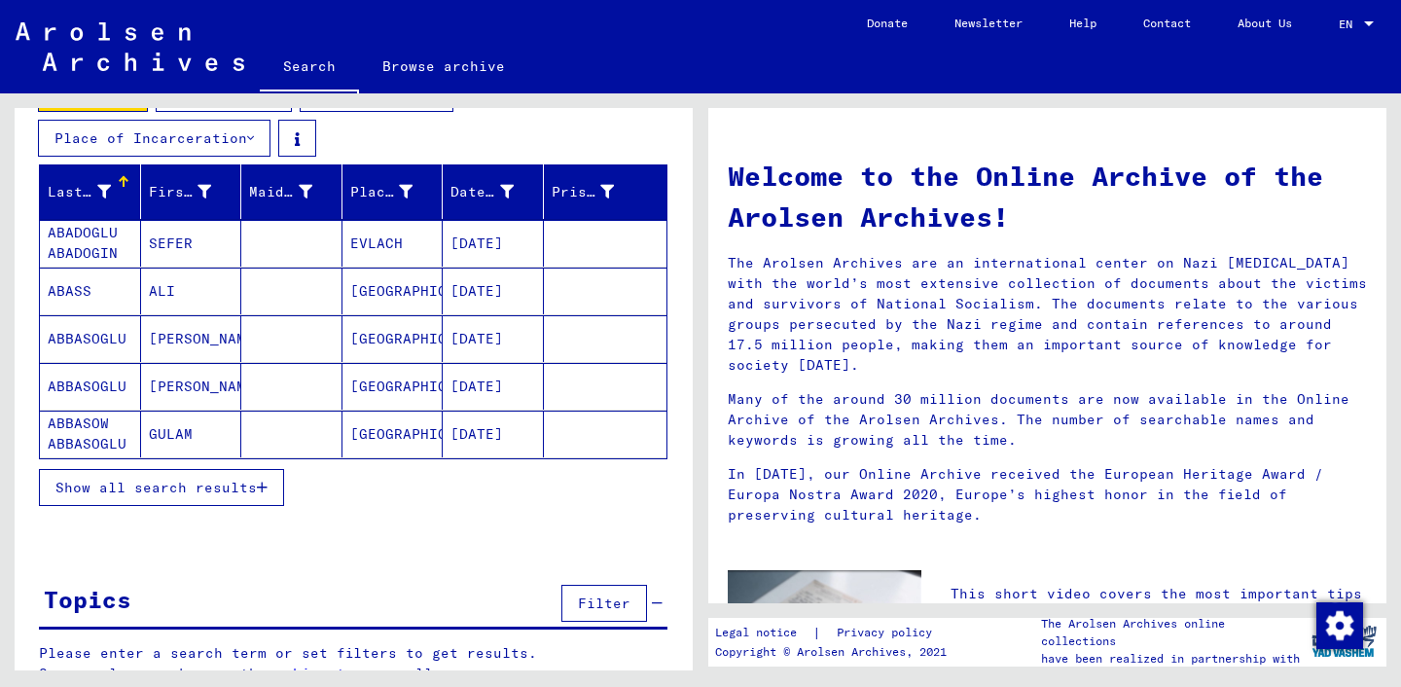
click at [247, 496] on button "Show all search results" at bounding box center [161, 487] width 245 height 37
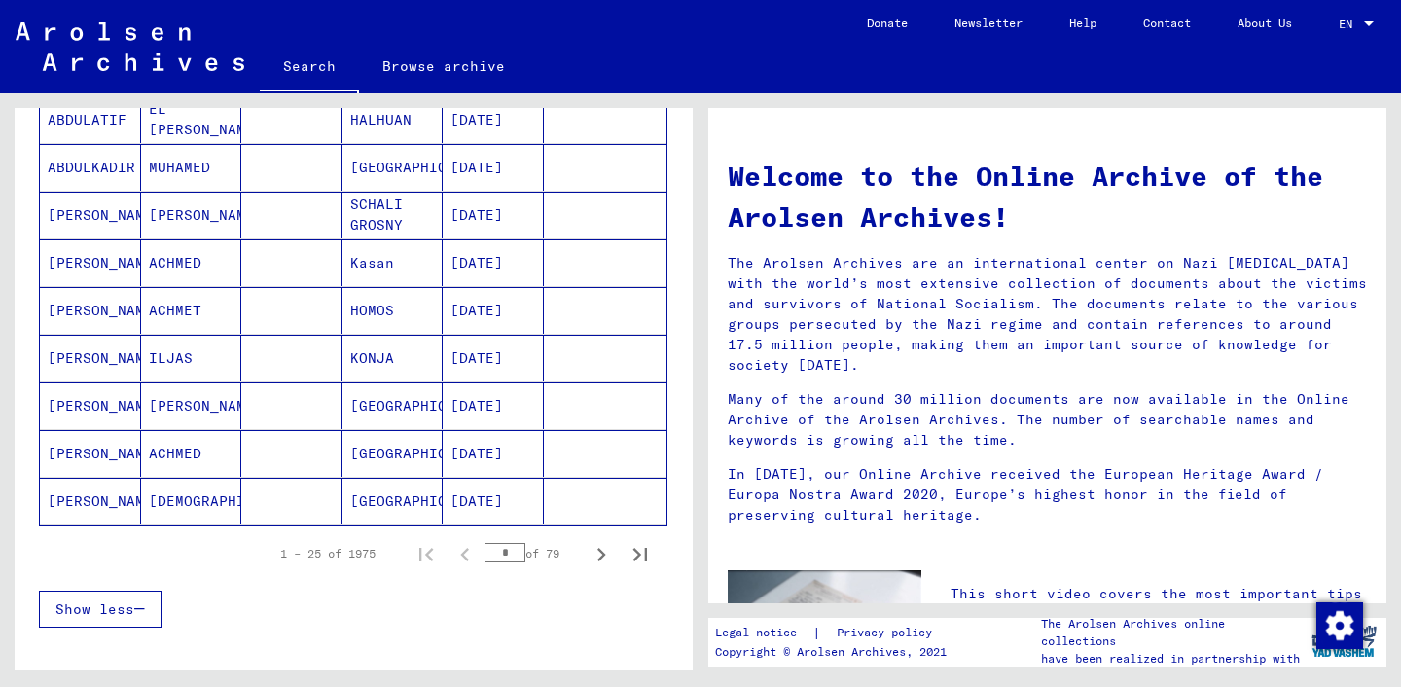
scroll to position [1203, 0]
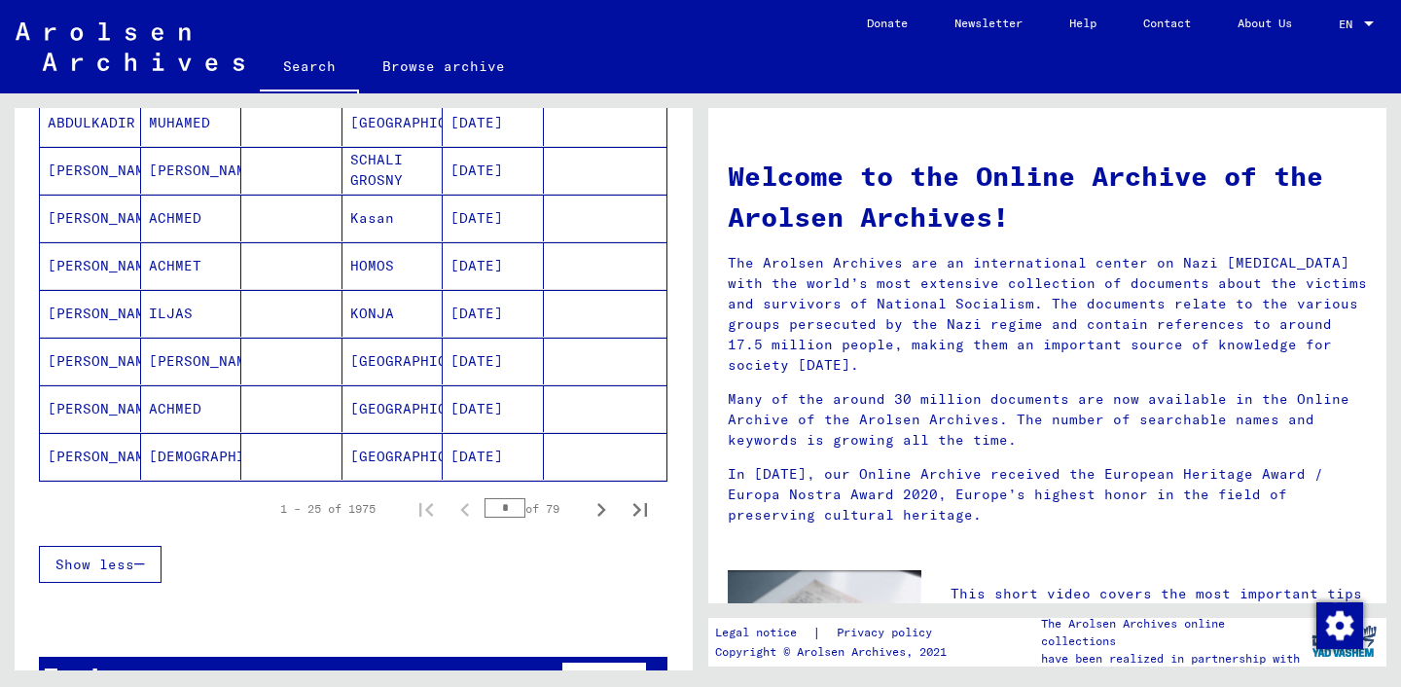
click at [509, 511] on input "*" at bounding box center [505, 507] width 41 height 19
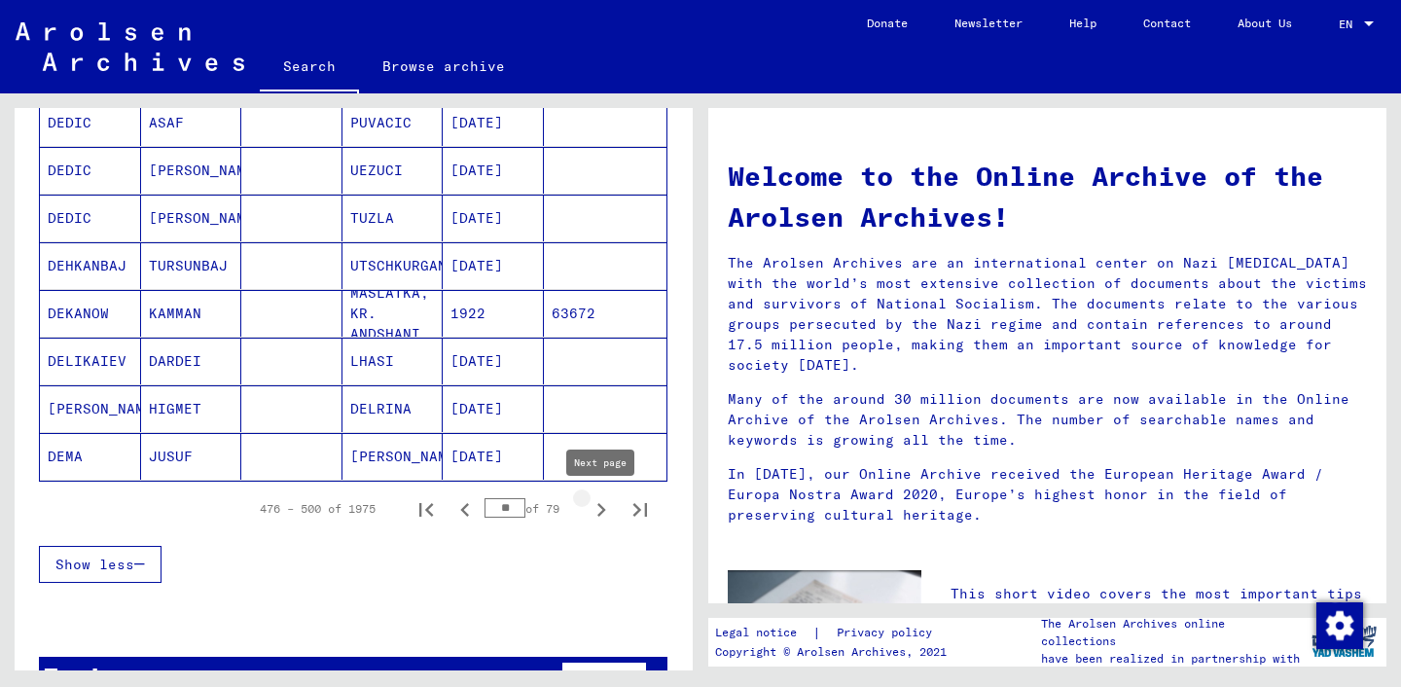
click at [596, 508] on icon "Next page" at bounding box center [601, 509] width 27 height 27
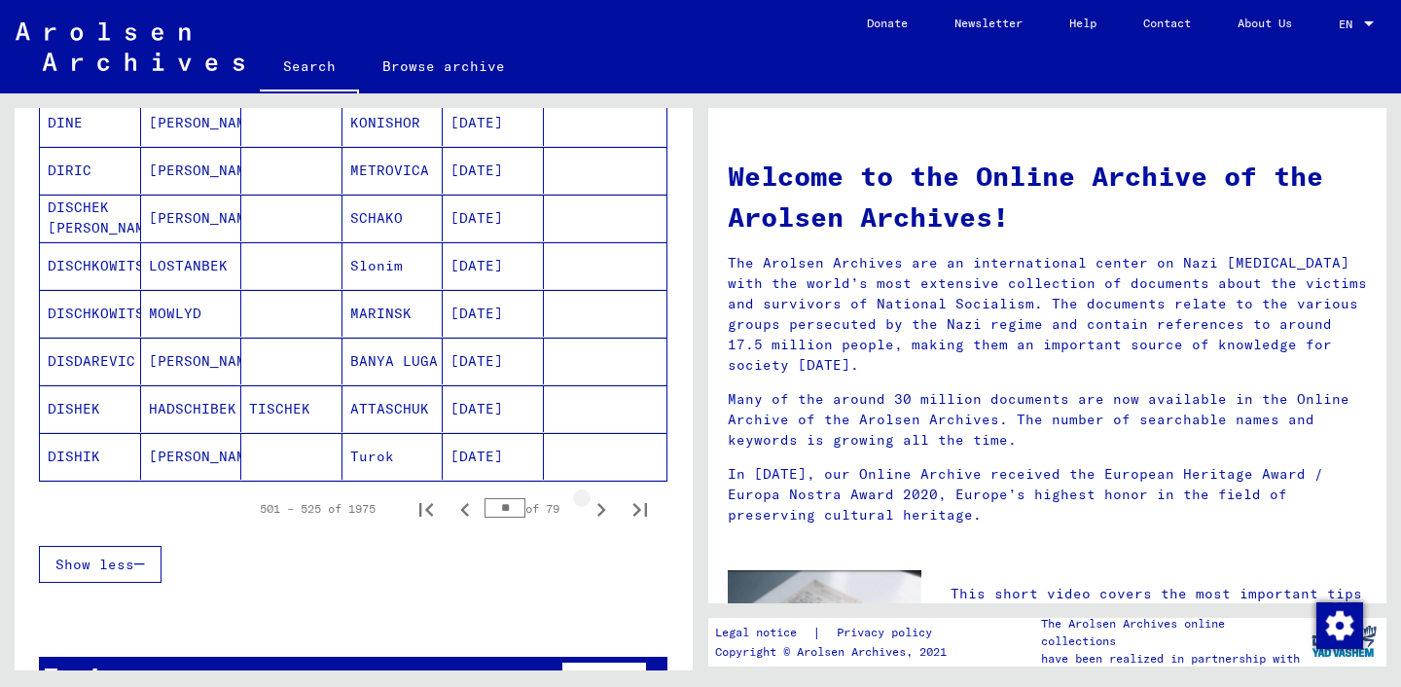
click at [596, 508] on icon "Next page" at bounding box center [601, 509] width 27 height 27
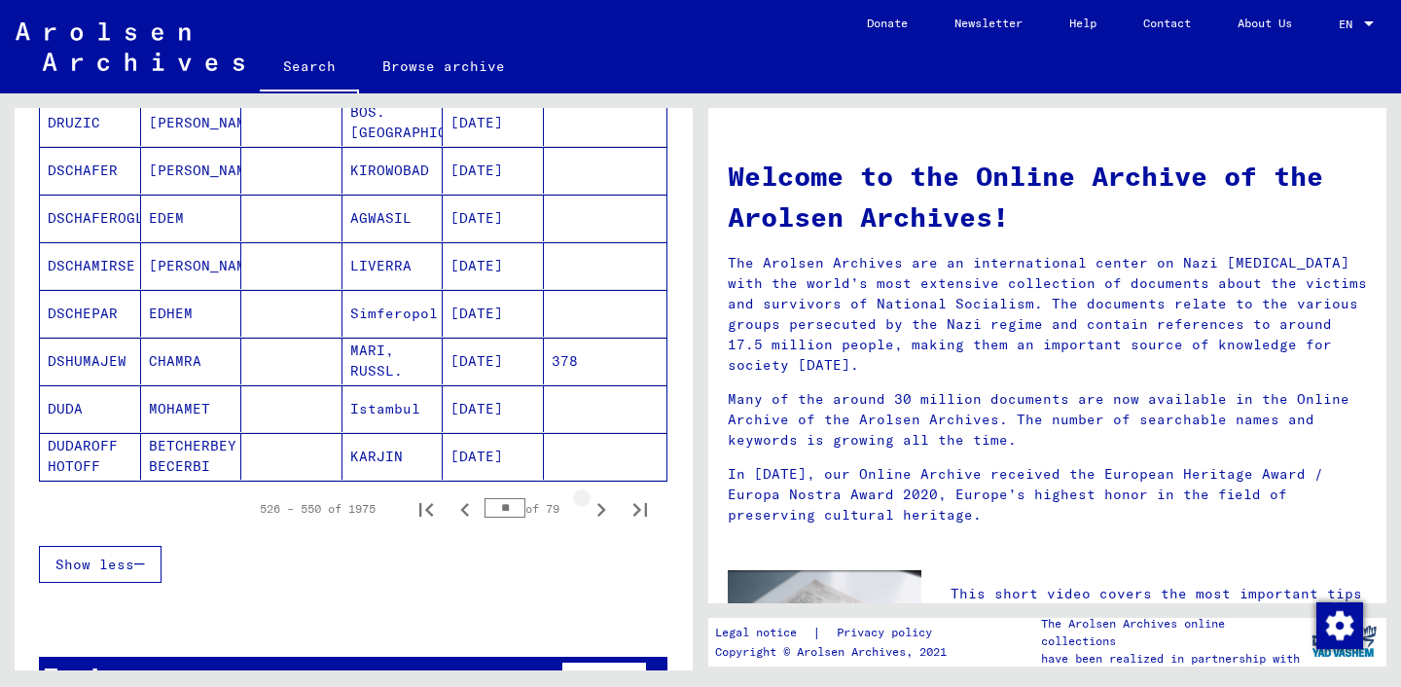
click at [596, 508] on icon "Next page" at bounding box center [601, 509] width 27 height 27
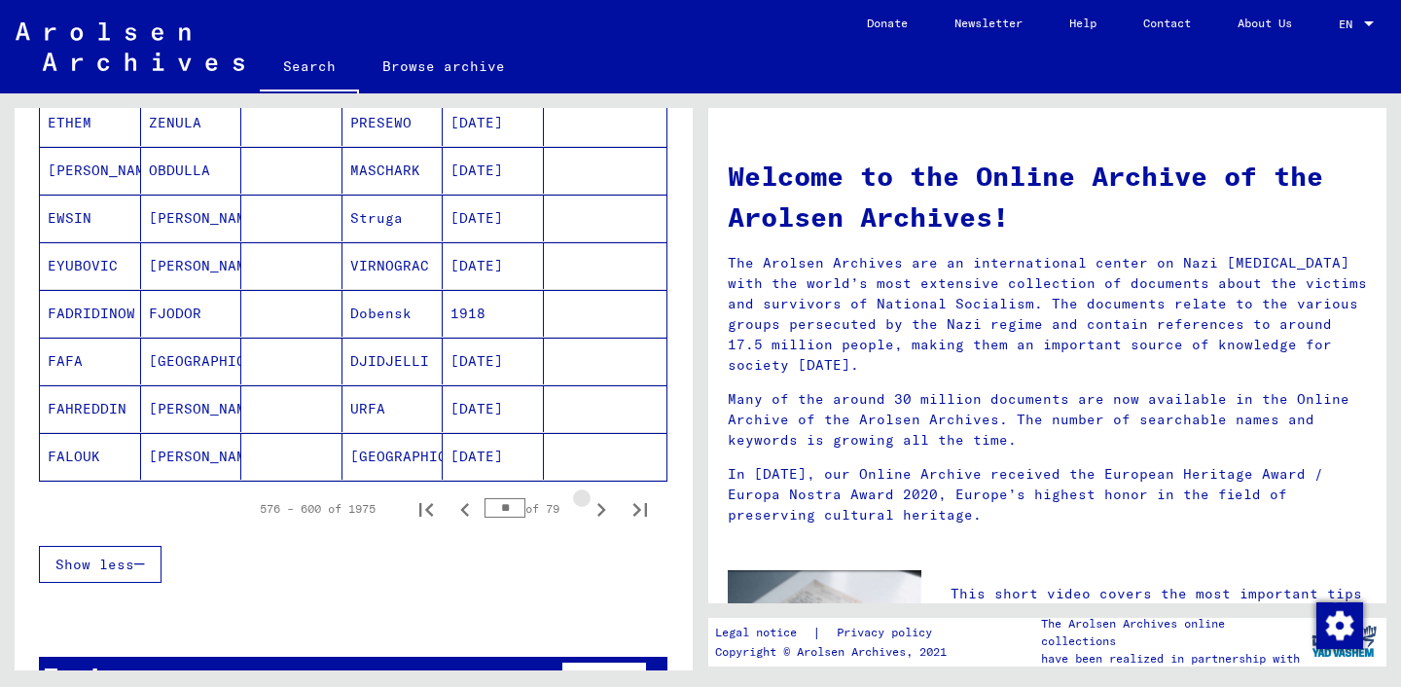
click at [596, 508] on icon "Next page" at bounding box center [601, 509] width 27 height 27
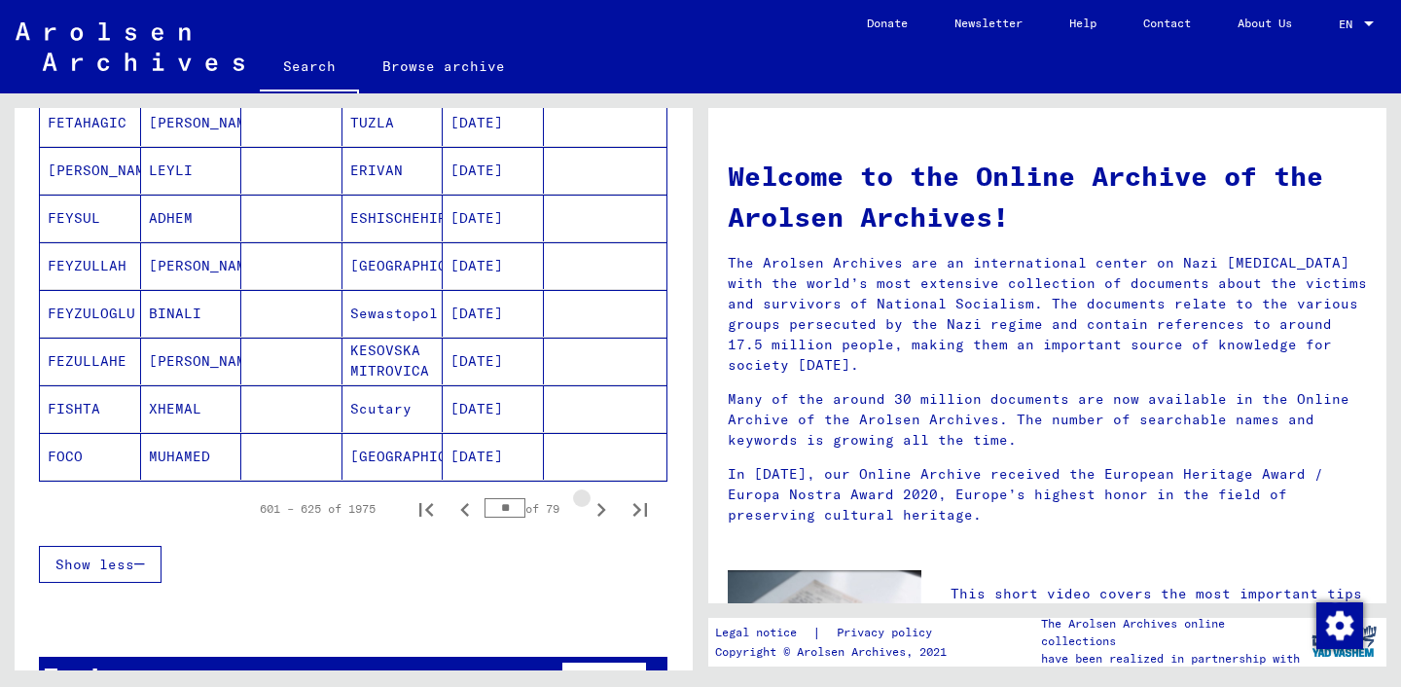
click at [596, 508] on icon "Next page" at bounding box center [601, 509] width 27 height 27
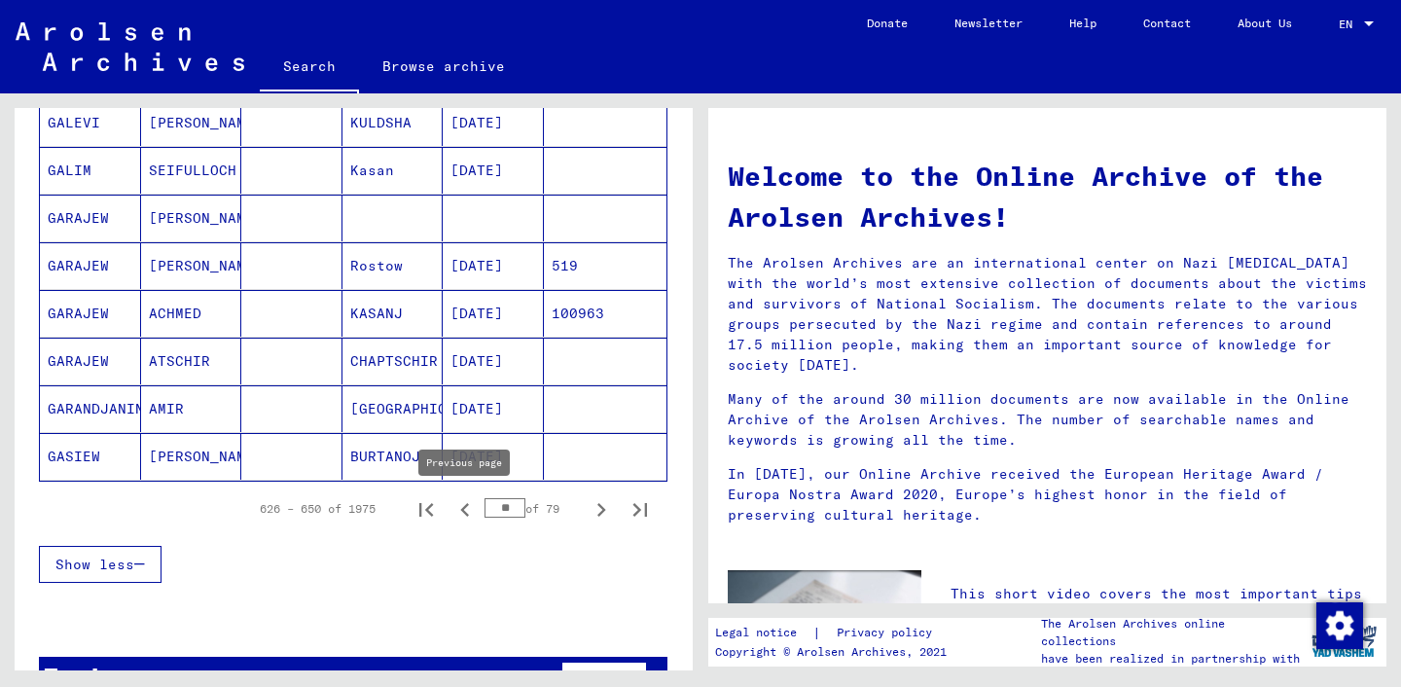
click at [469, 508] on icon "Previous page" at bounding box center [465, 509] width 27 height 27
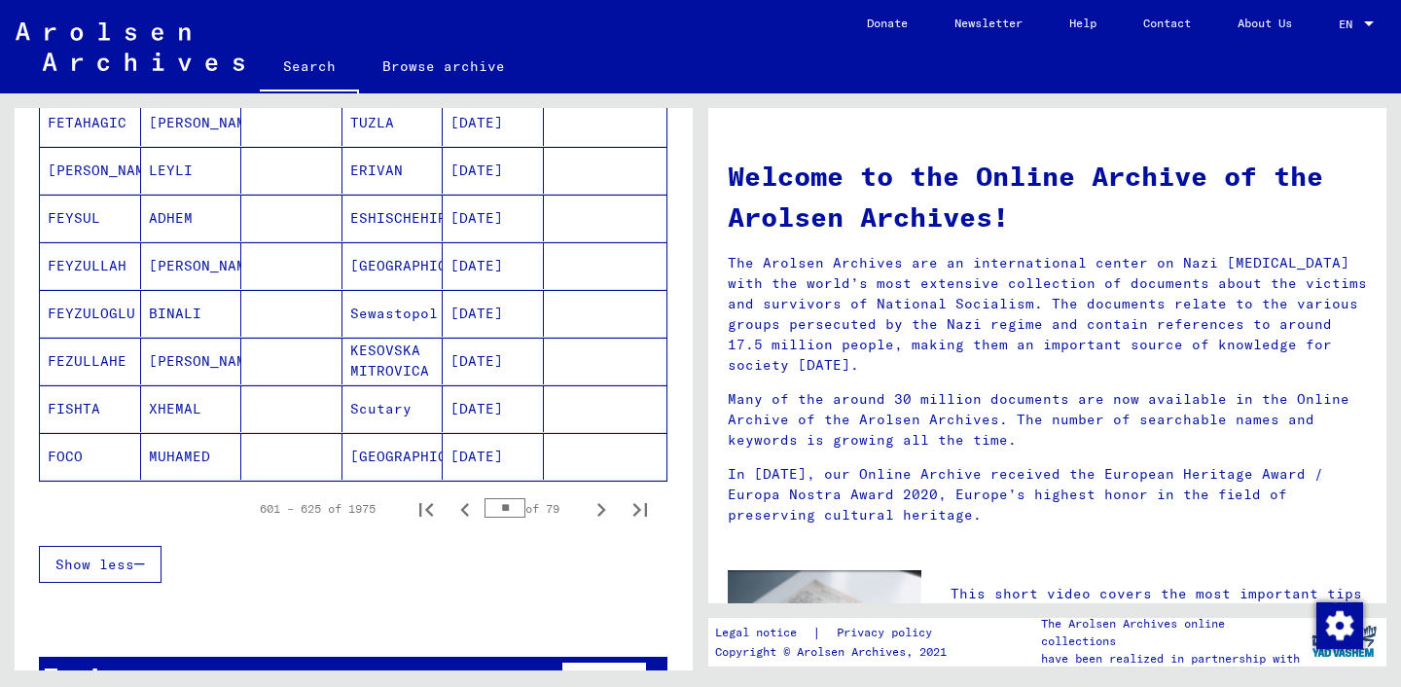
click at [469, 508] on icon "Previous page" at bounding box center [465, 509] width 27 height 27
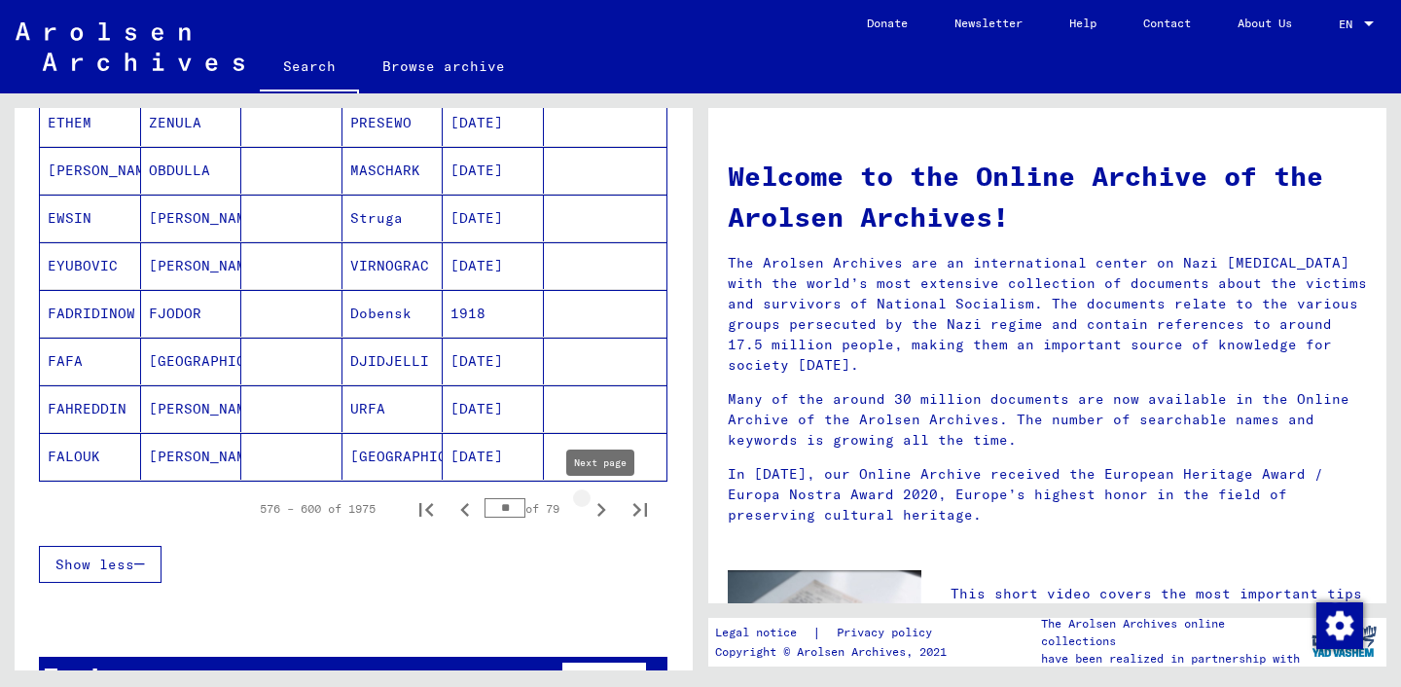
click at [593, 509] on icon "Next page" at bounding box center [601, 509] width 27 height 27
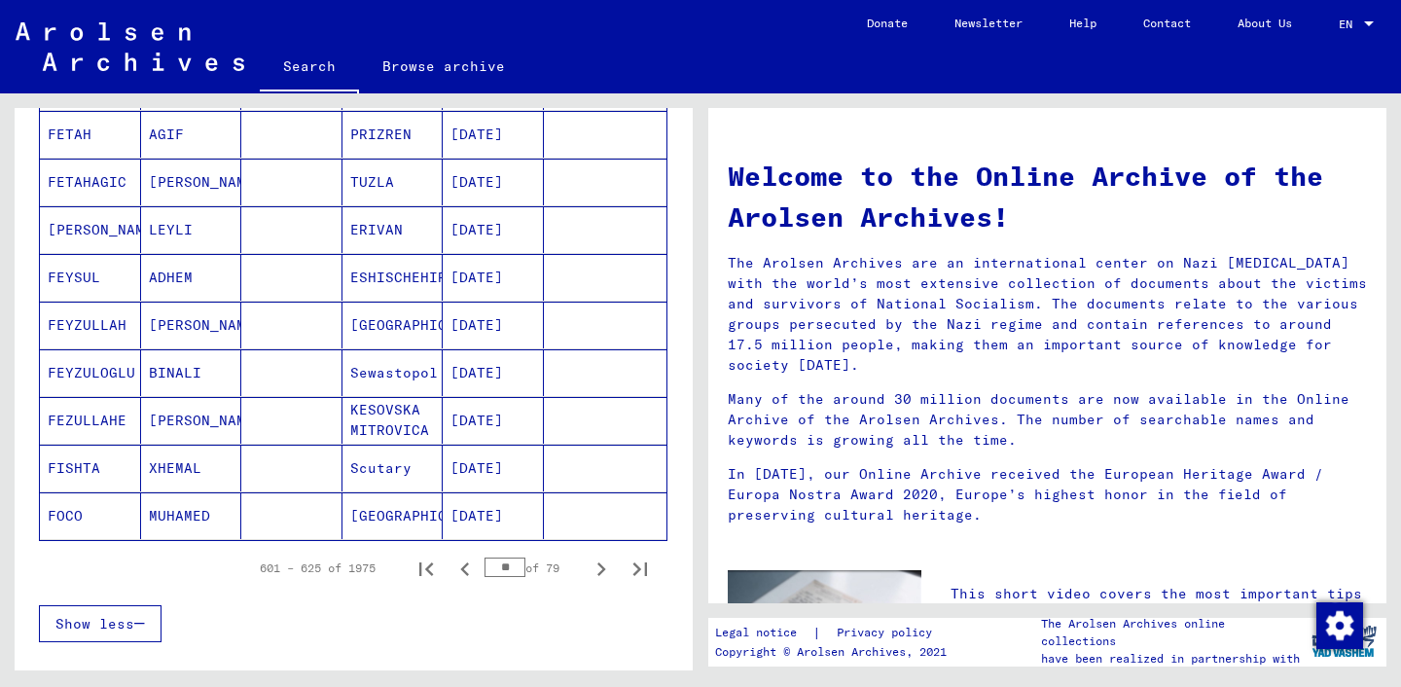
scroll to position [1146, 0]
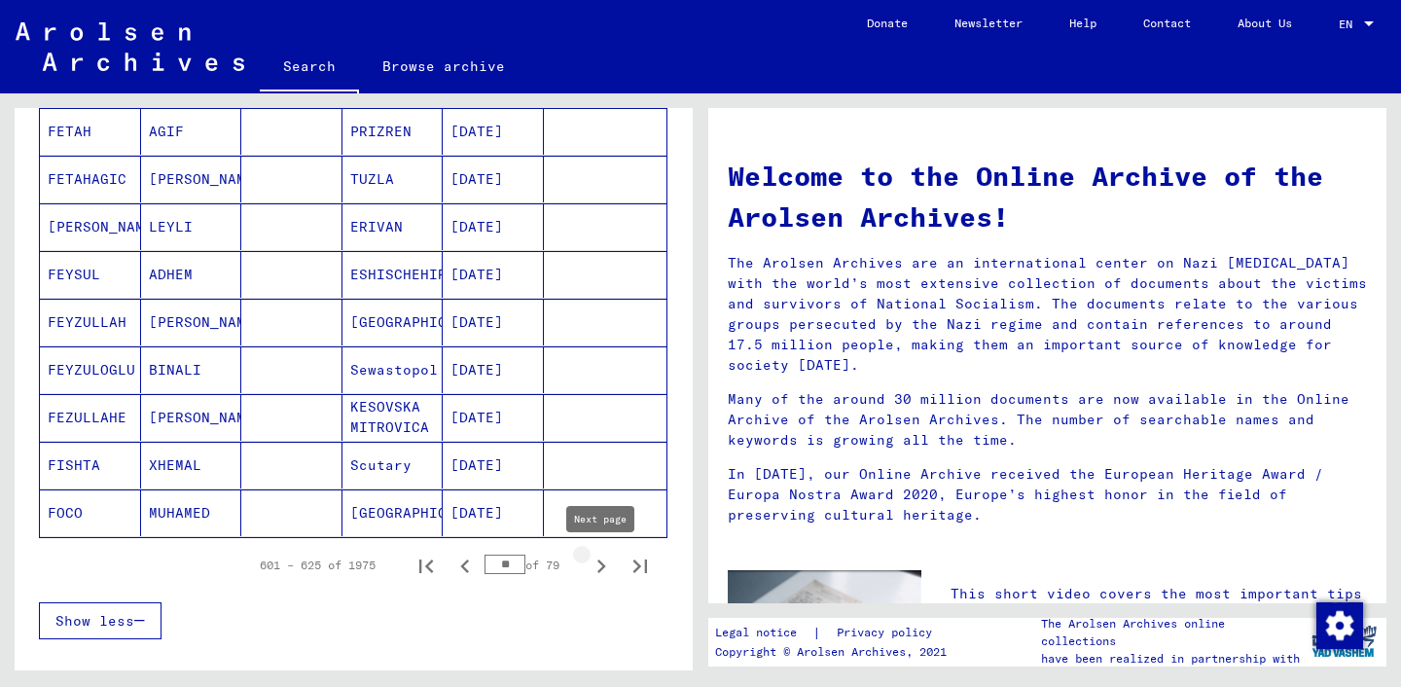
click at [598, 563] on icon "Next page" at bounding box center [601, 566] width 27 height 27
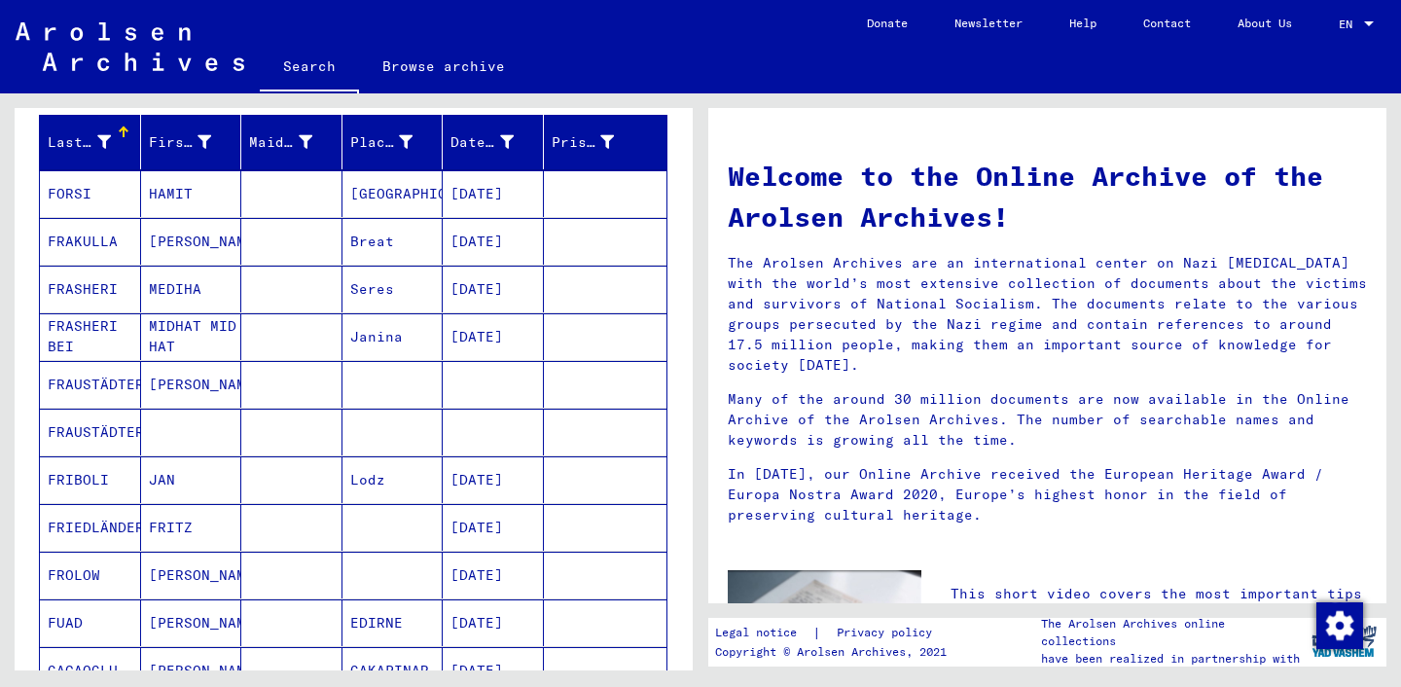
scroll to position [256, 0]
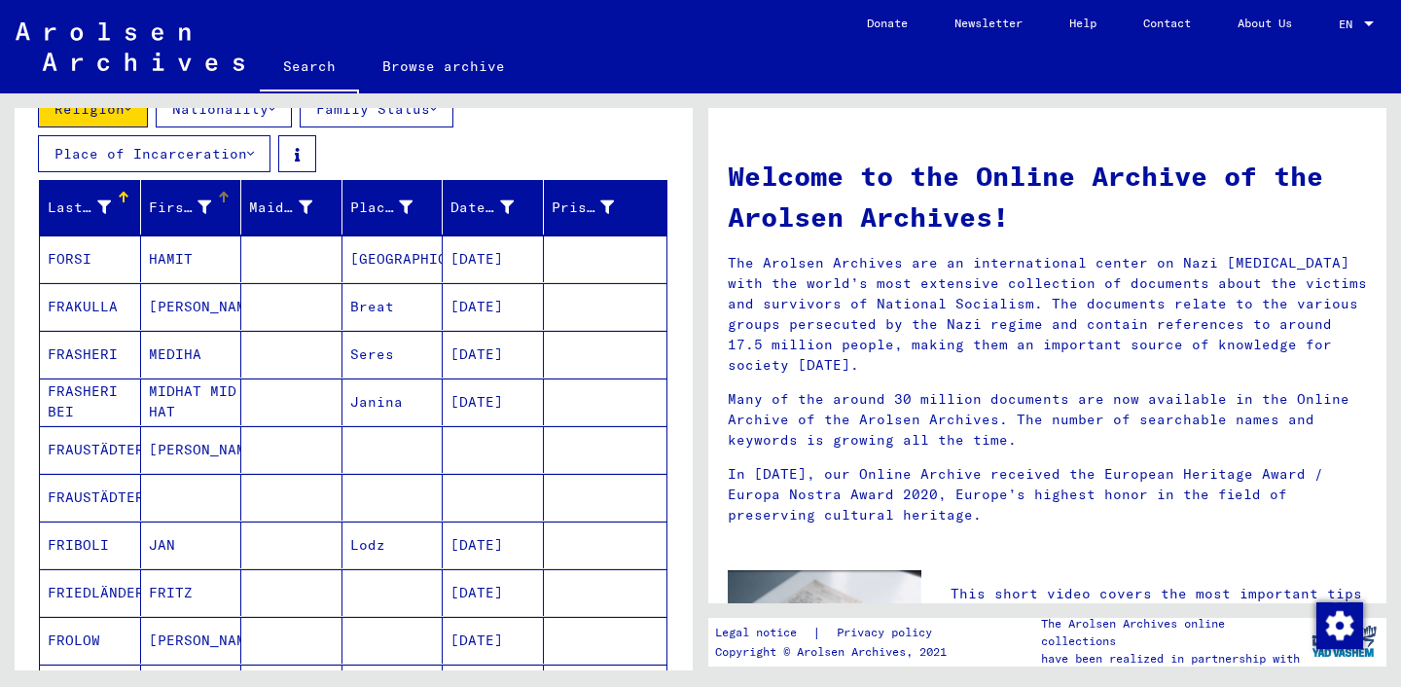
click at [180, 210] on div "First Name" at bounding box center [180, 208] width 63 height 20
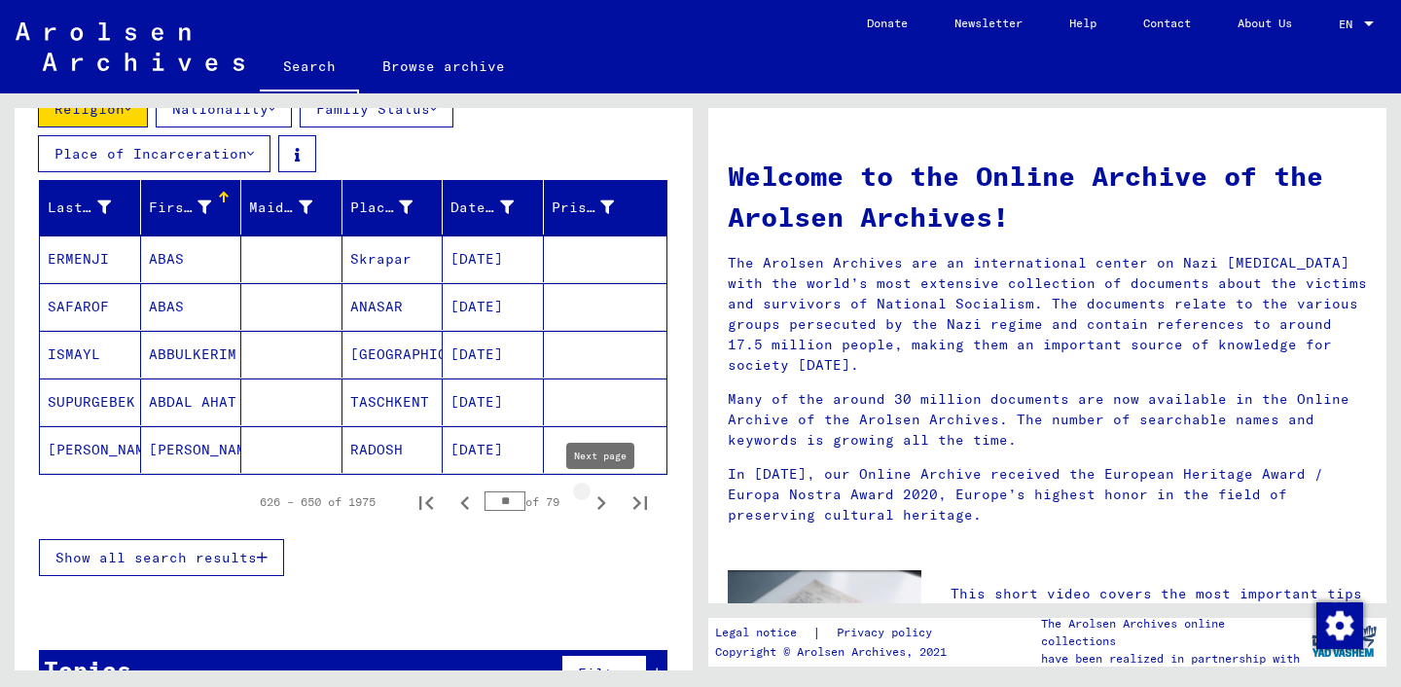
click at [592, 503] on icon "Next page" at bounding box center [601, 503] width 27 height 27
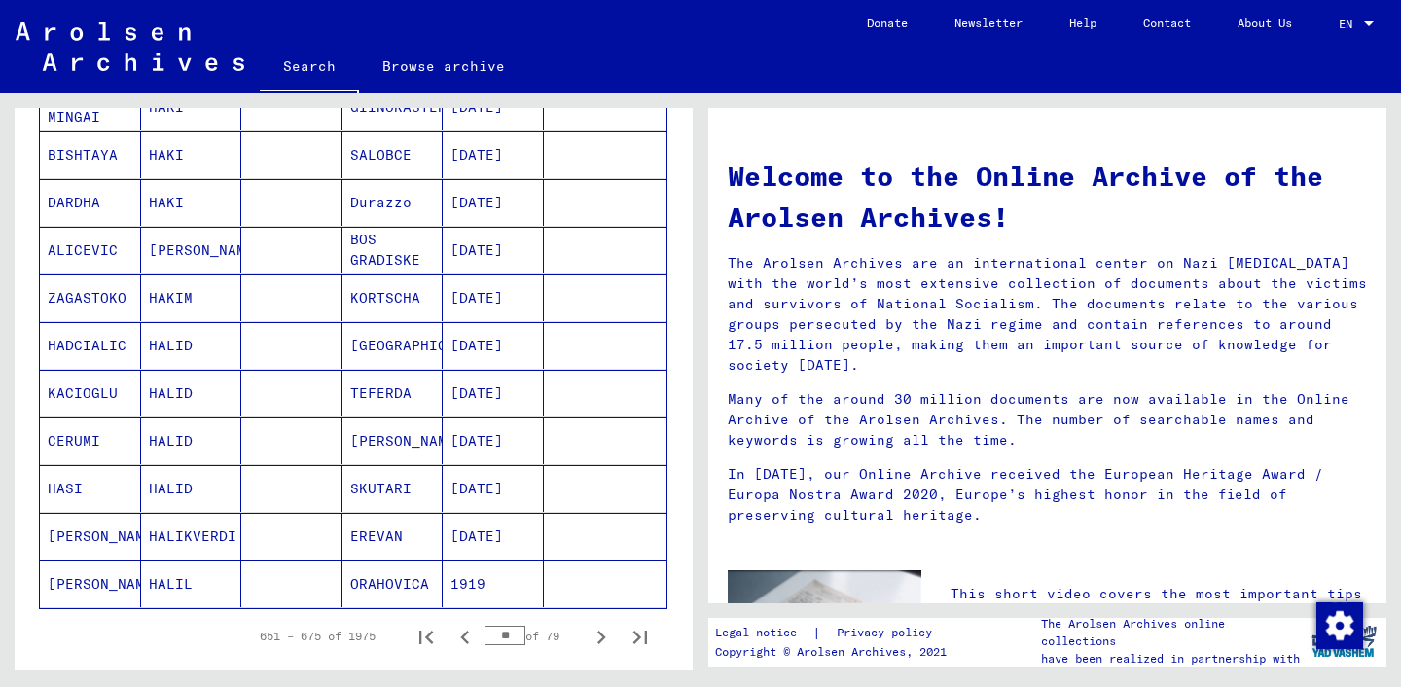
scroll to position [1131, 0]
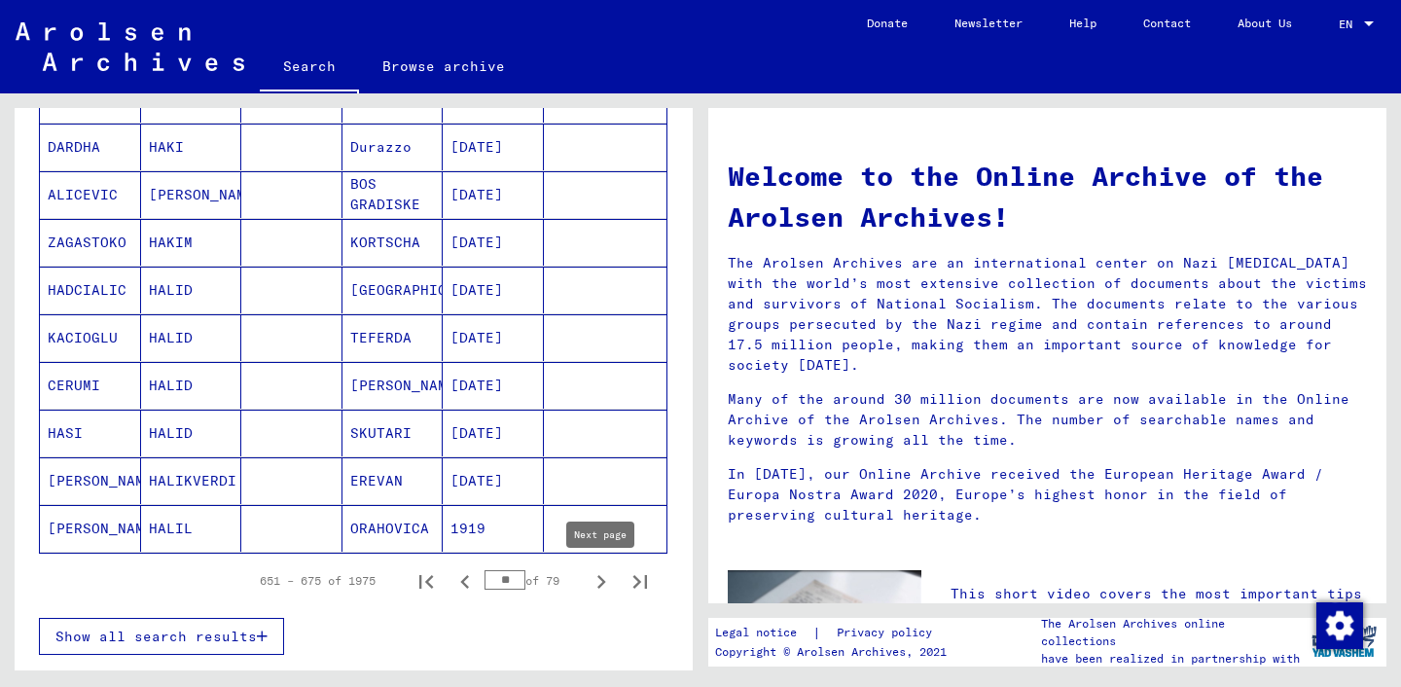
click at [600, 588] on icon "Next page" at bounding box center [602, 582] width 9 height 14
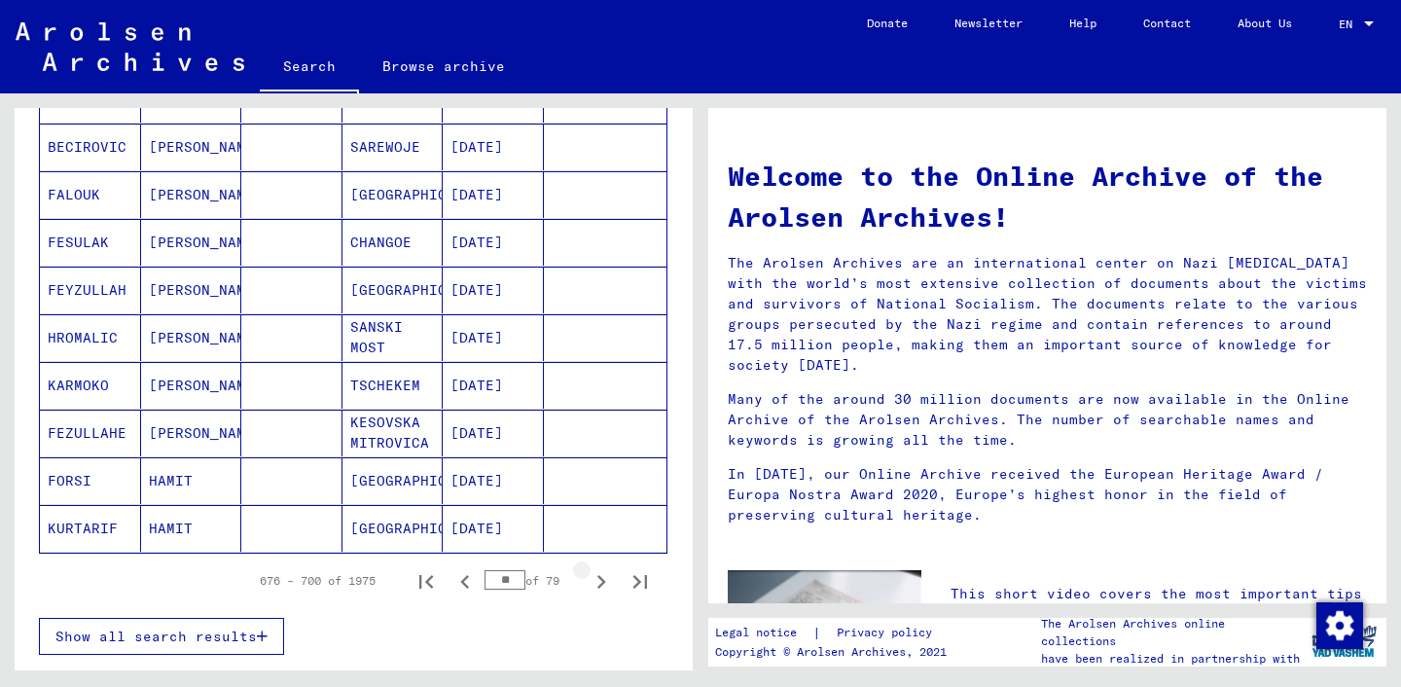
click at [600, 588] on icon "Next page" at bounding box center [602, 582] width 9 height 14
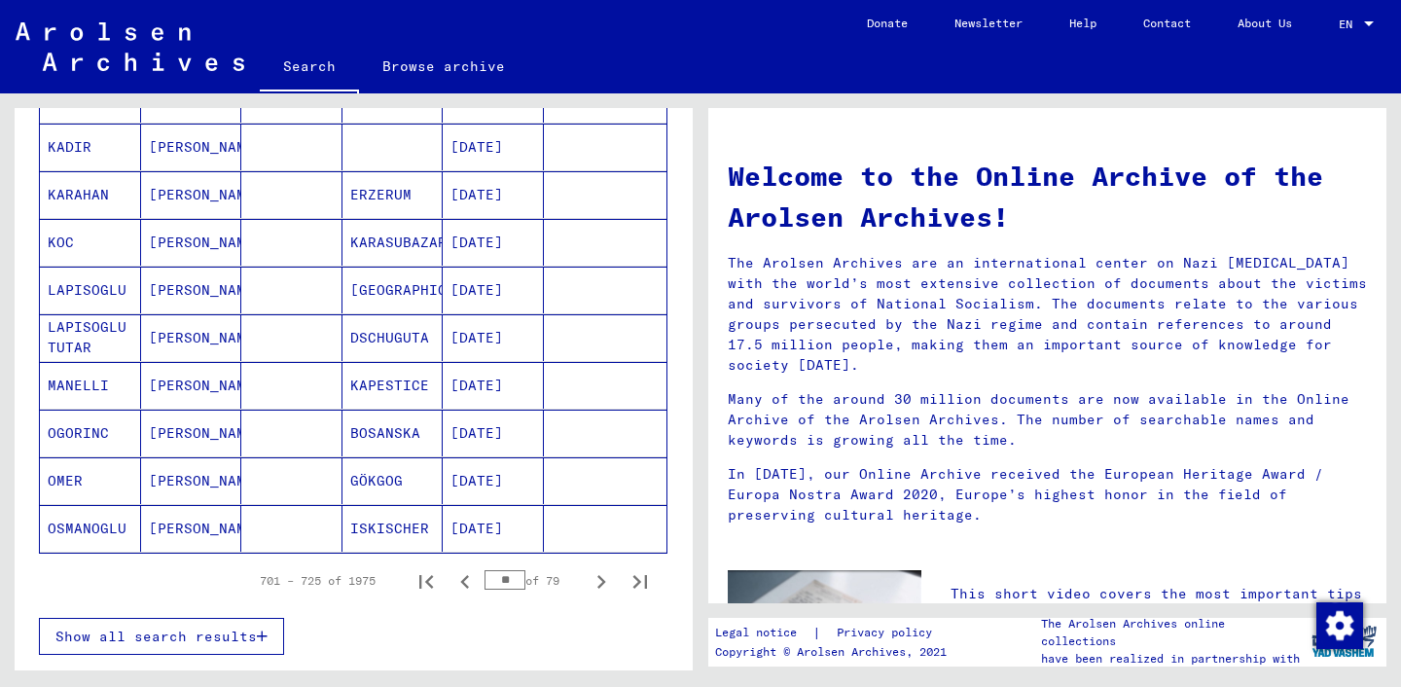
click at [600, 588] on icon "Next page" at bounding box center [602, 582] width 9 height 14
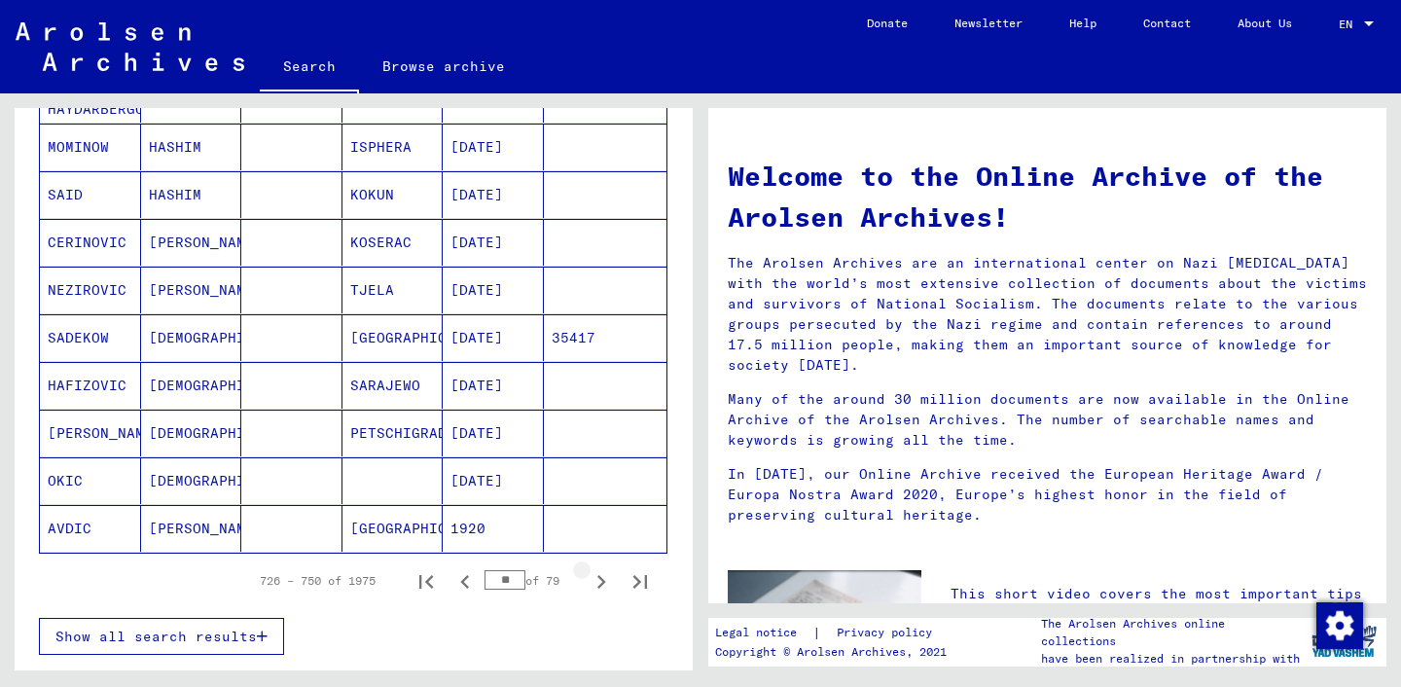
click at [600, 588] on icon "Next page" at bounding box center [602, 582] width 9 height 14
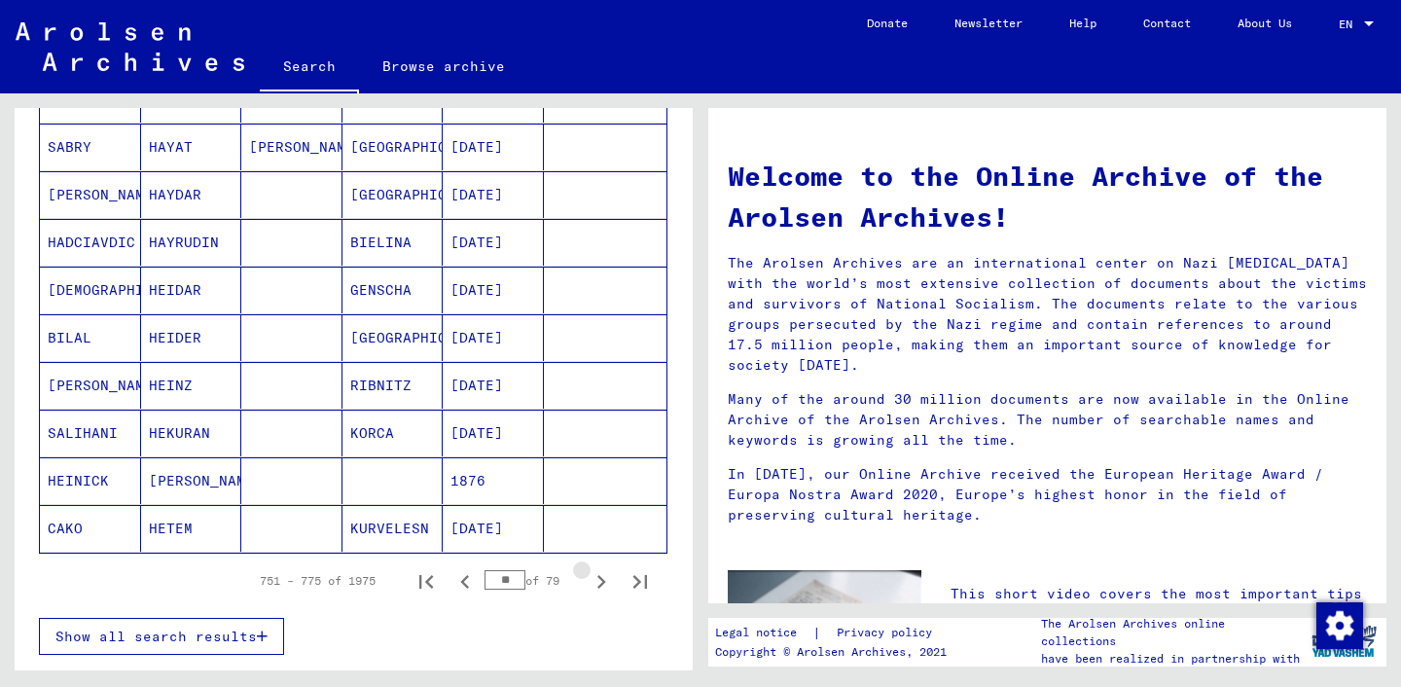
click at [600, 588] on icon "Next page" at bounding box center [602, 582] width 9 height 14
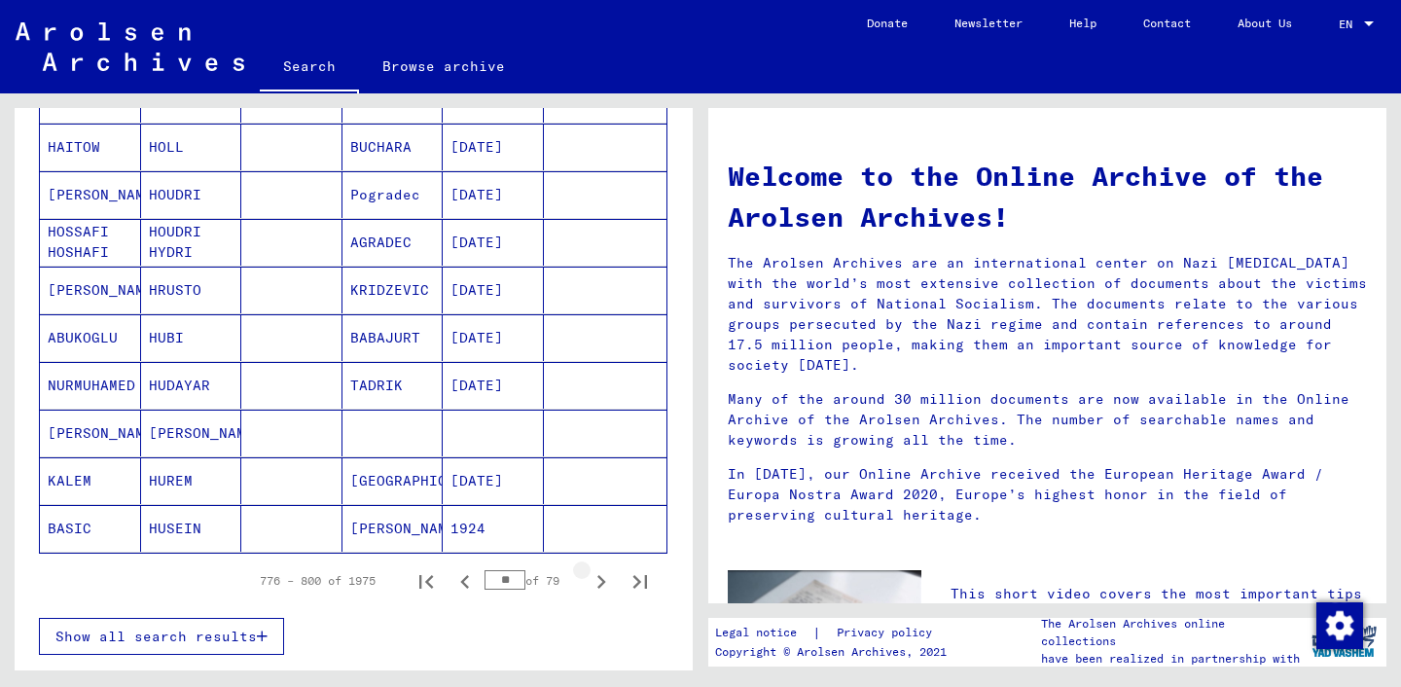
click at [600, 588] on icon "Next page" at bounding box center [602, 582] width 9 height 14
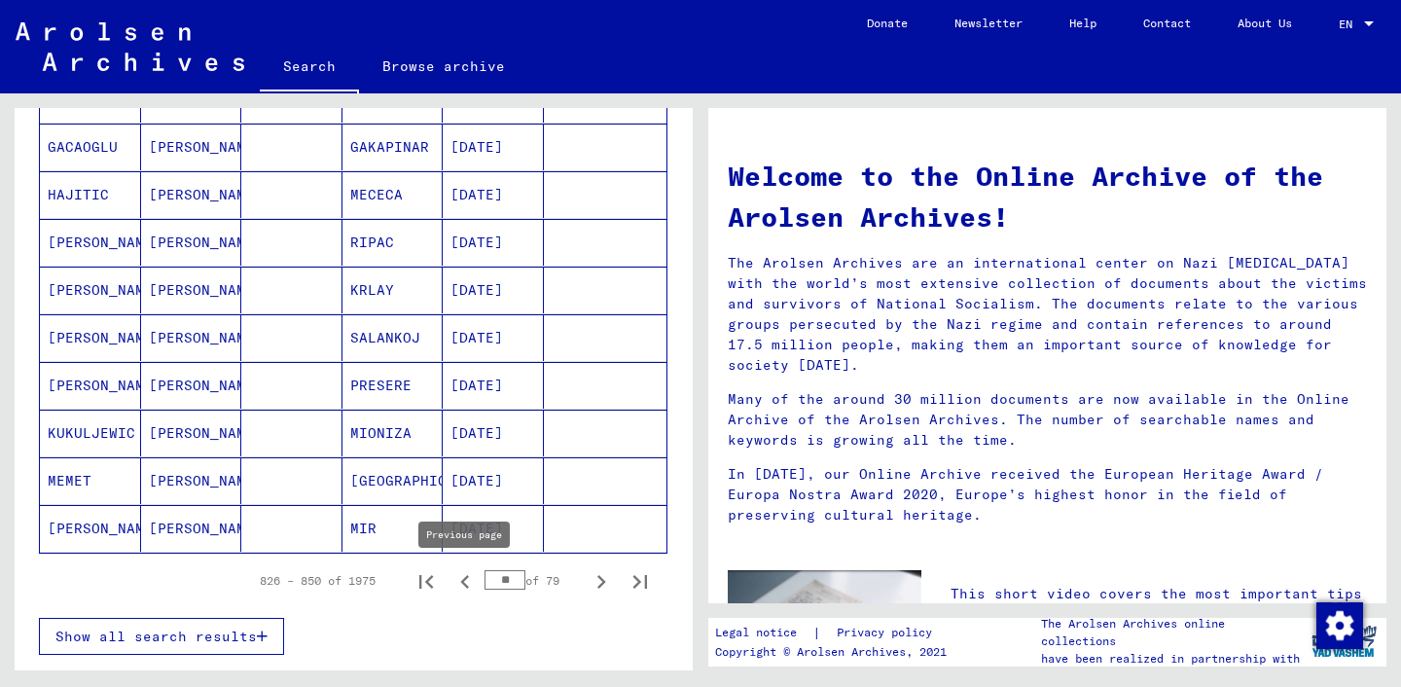
click at [466, 581] on icon "Previous page" at bounding box center [465, 581] width 27 height 27
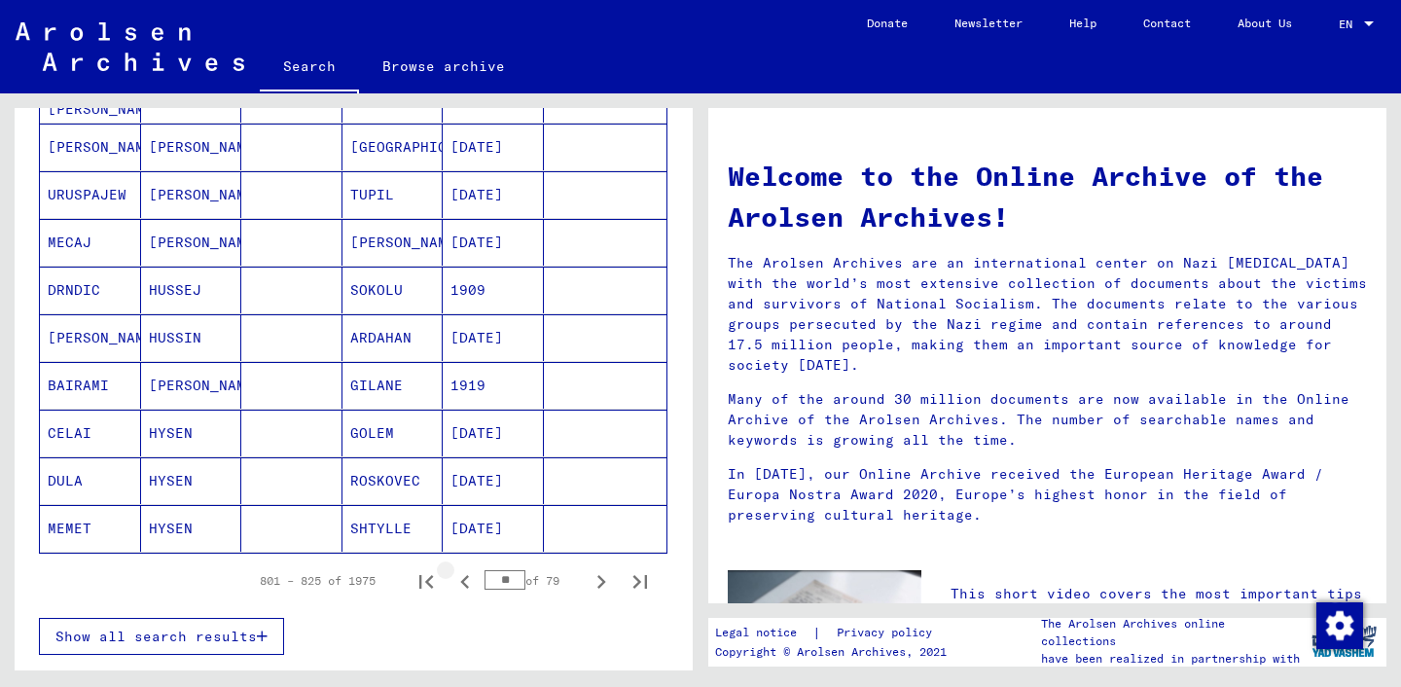
click at [466, 581] on icon "Previous page" at bounding box center [465, 581] width 27 height 27
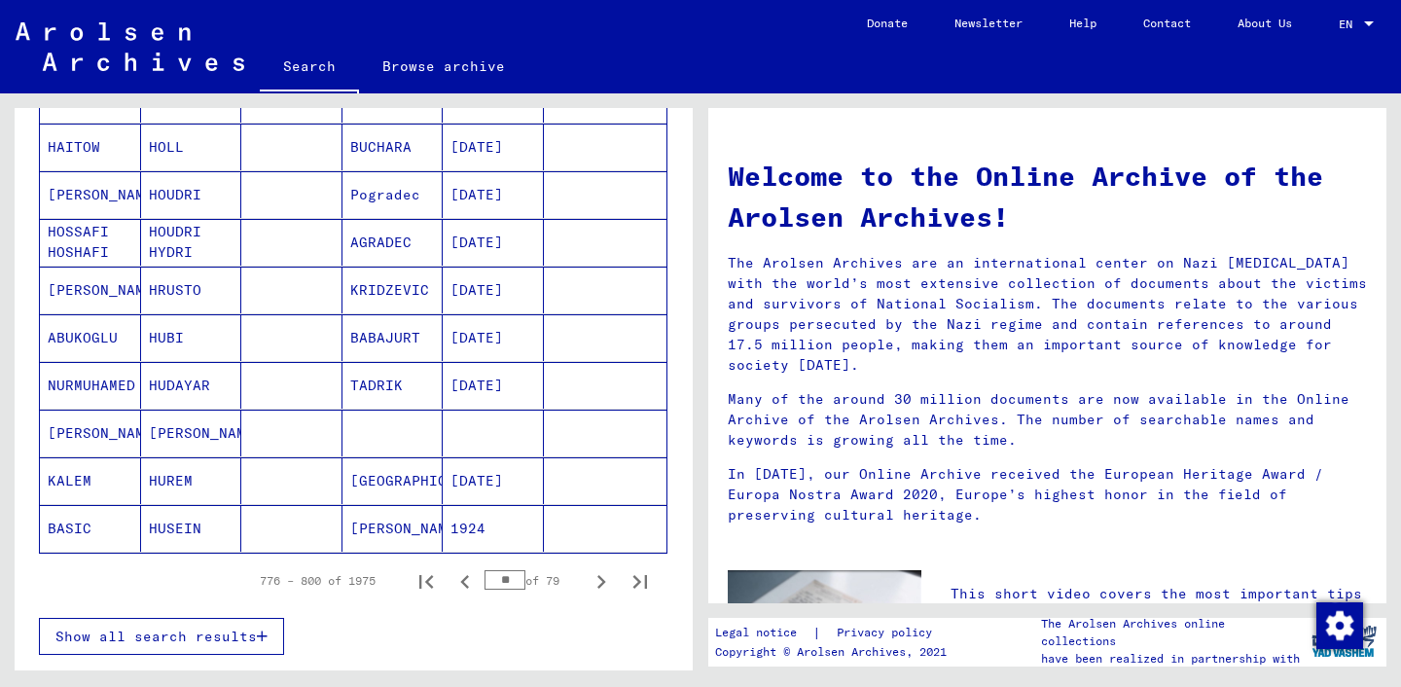
click at [466, 581] on icon "Previous page" at bounding box center [465, 581] width 27 height 27
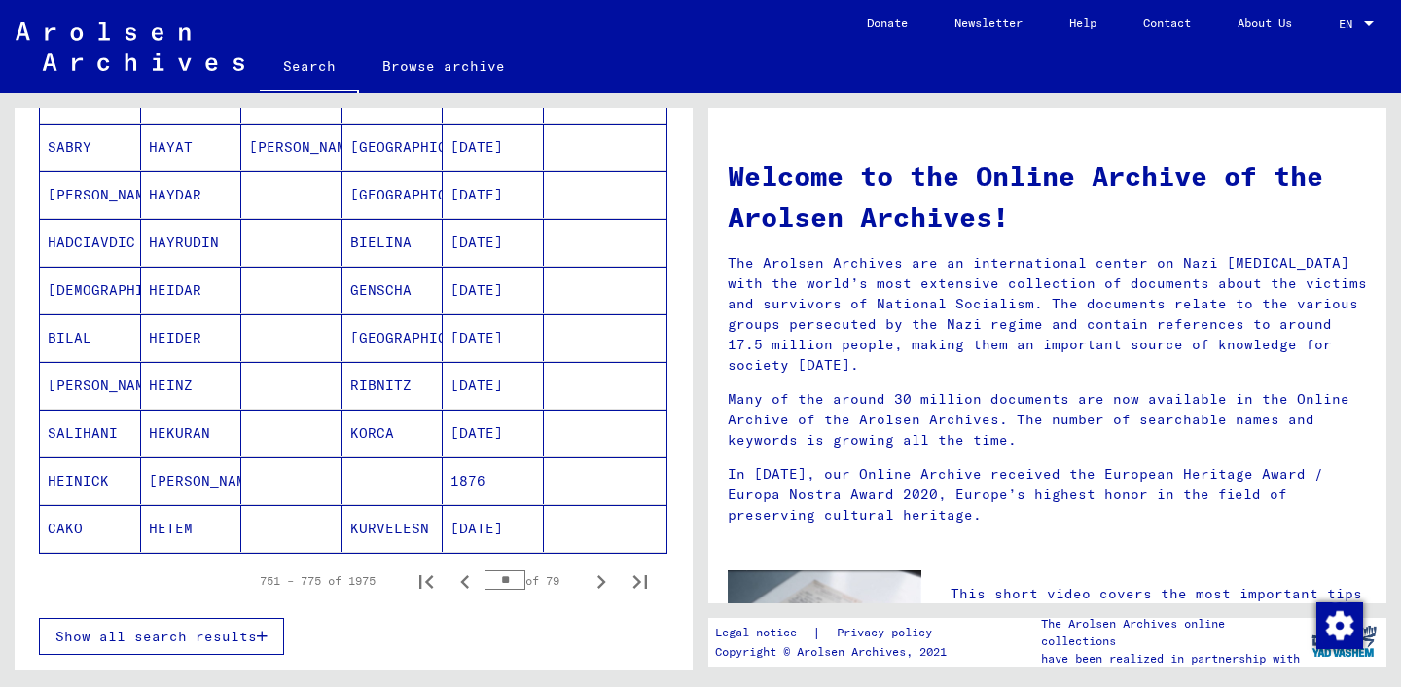
click at [466, 581] on icon "Previous page" at bounding box center [465, 581] width 27 height 27
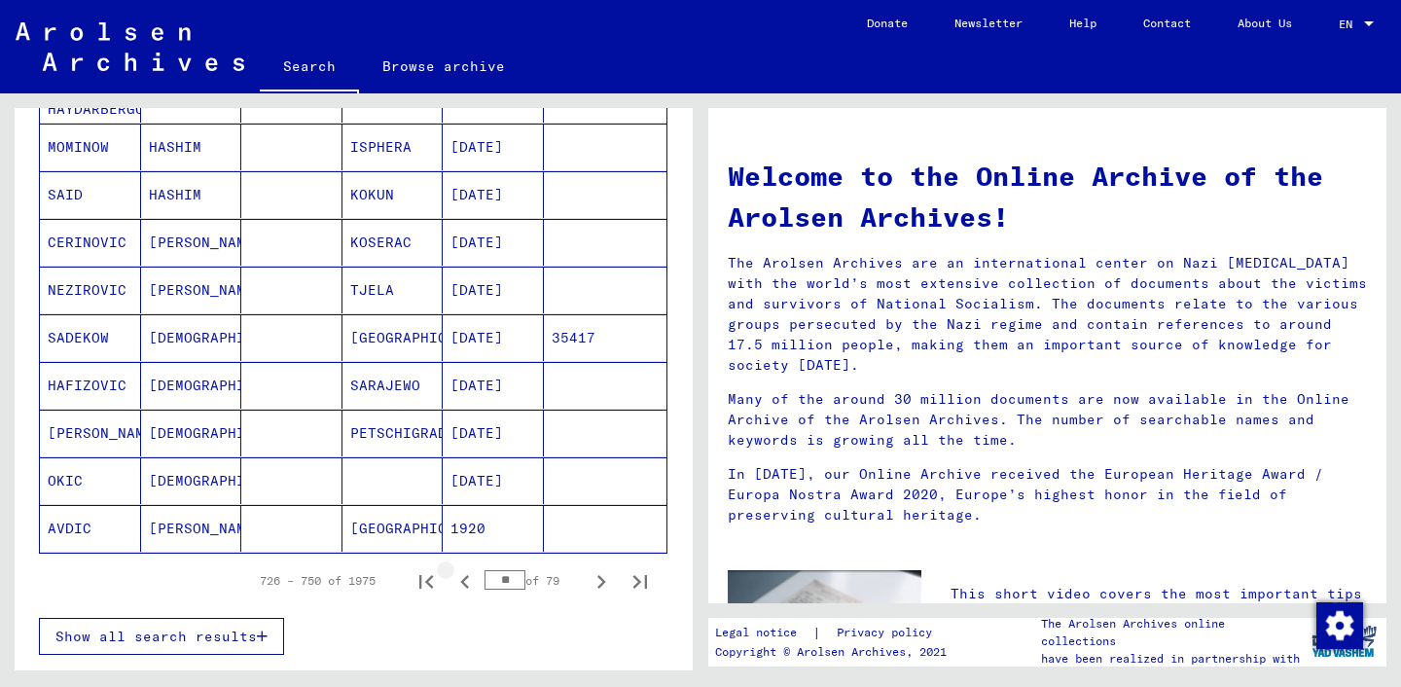
click at [466, 581] on icon "Previous page" at bounding box center [465, 581] width 27 height 27
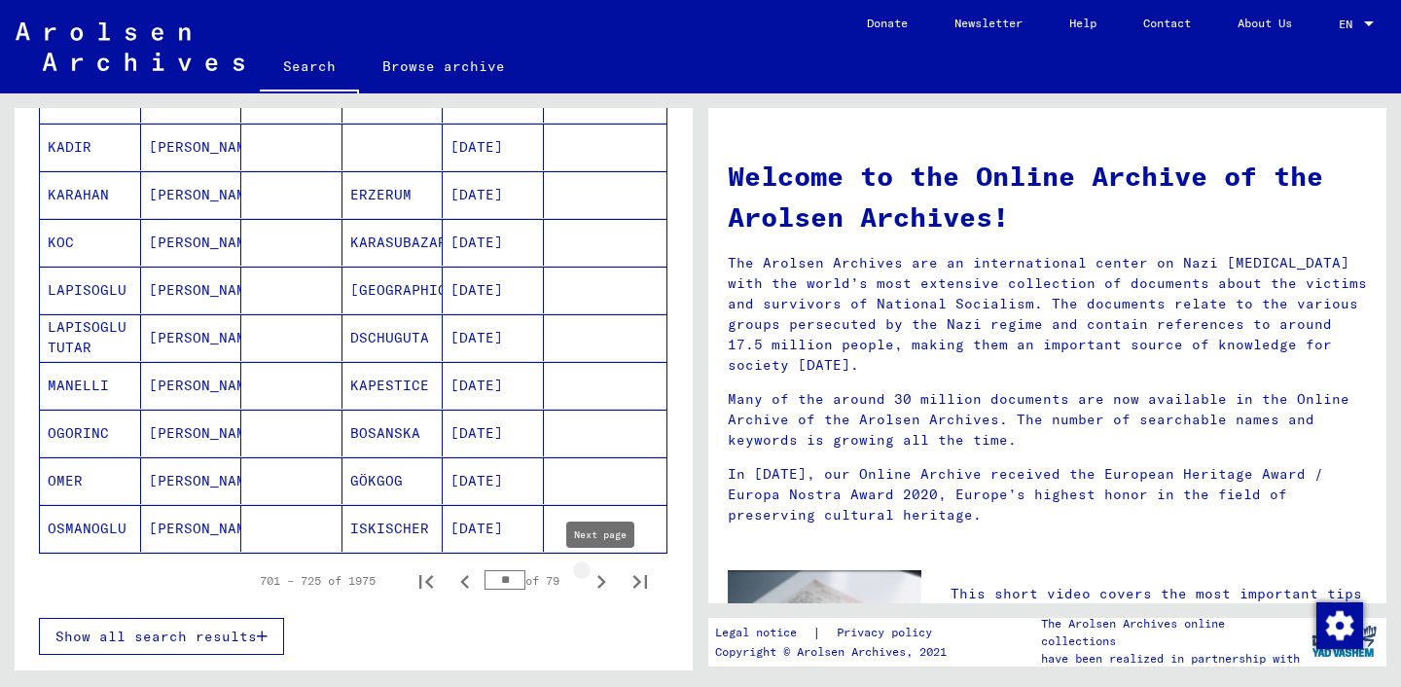
click at [600, 586] on icon "Next page" at bounding box center [602, 582] width 9 height 14
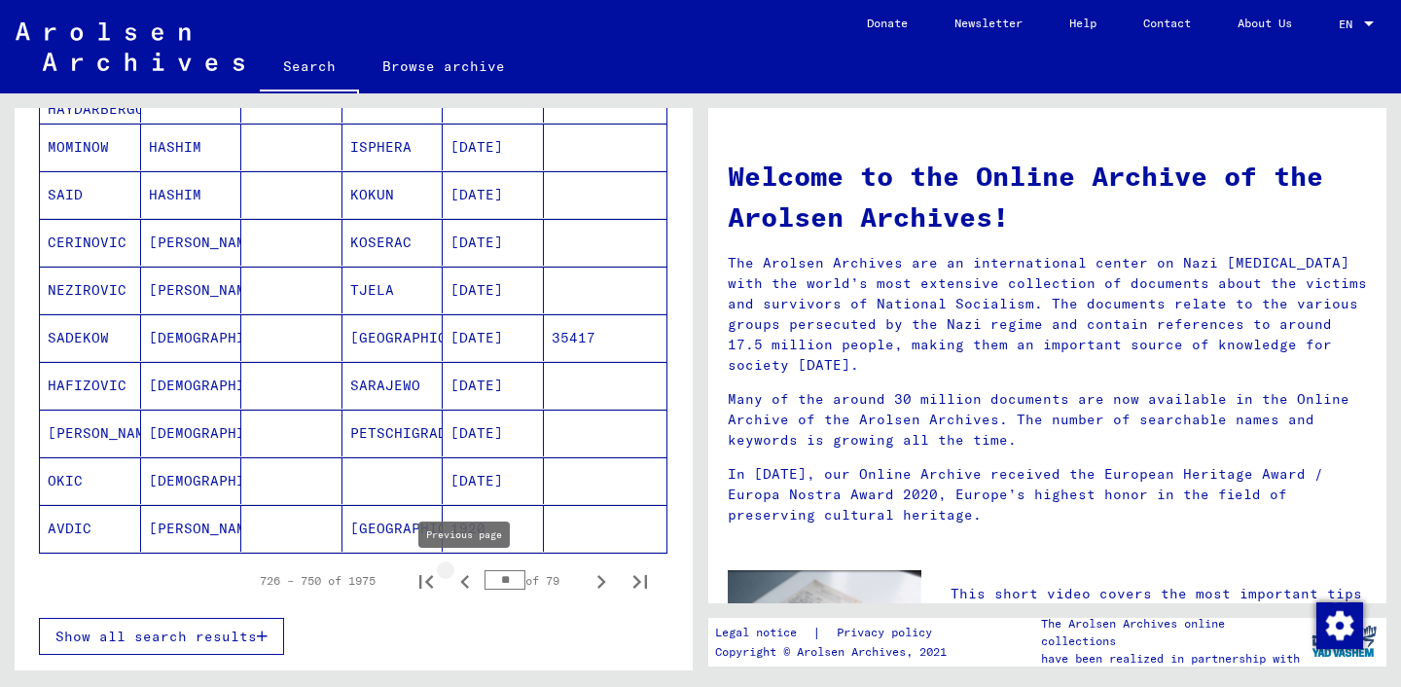
click at [460, 582] on icon "Previous page" at bounding box center [465, 581] width 27 height 27
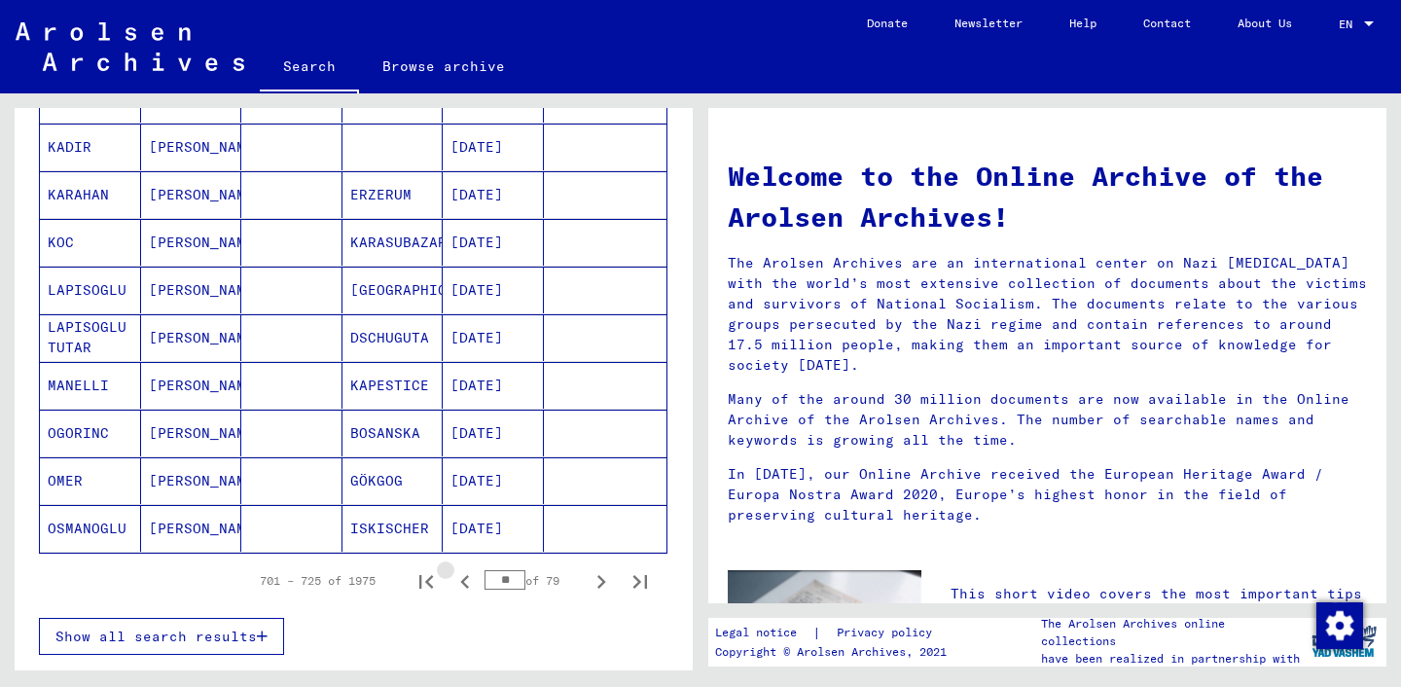
click at [460, 582] on icon "Previous page" at bounding box center [465, 581] width 27 height 27
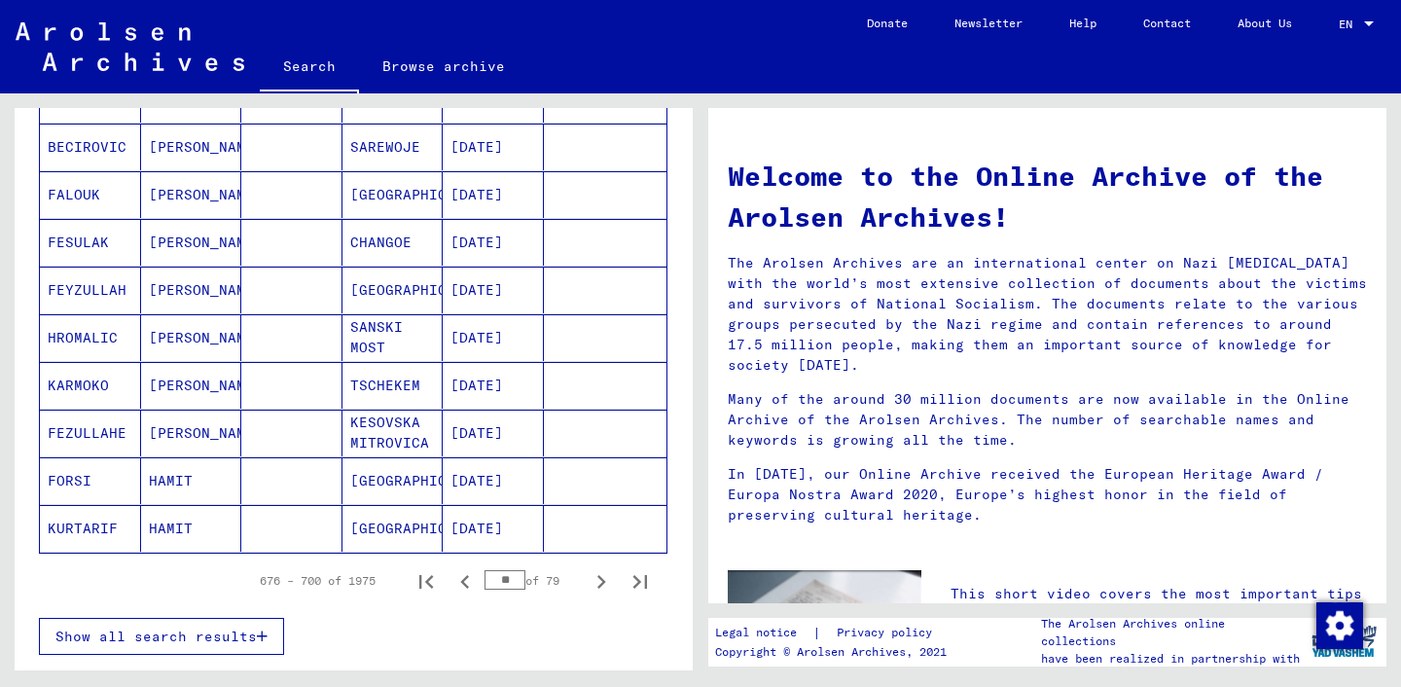
click at [460, 582] on icon "Previous page" at bounding box center [465, 581] width 27 height 27
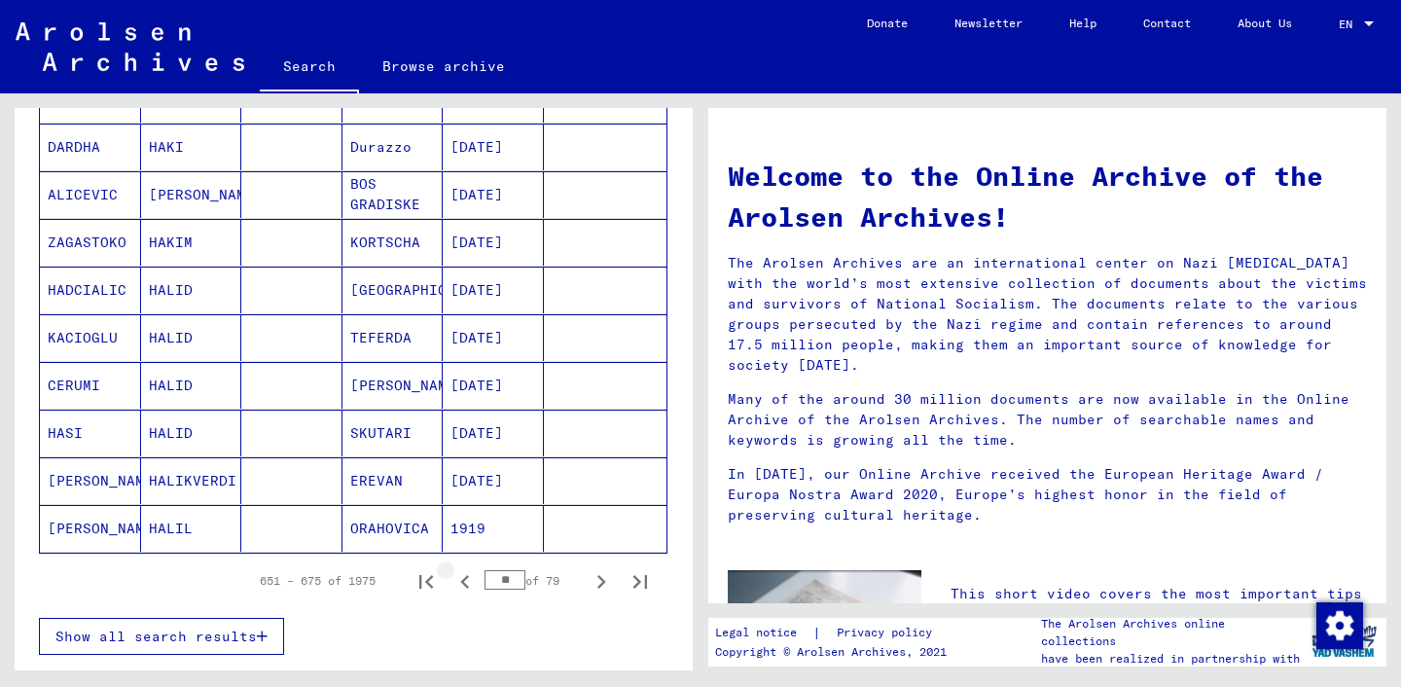
click at [460, 582] on icon "Previous page" at bounding box center [465, 581] width 27 height 27
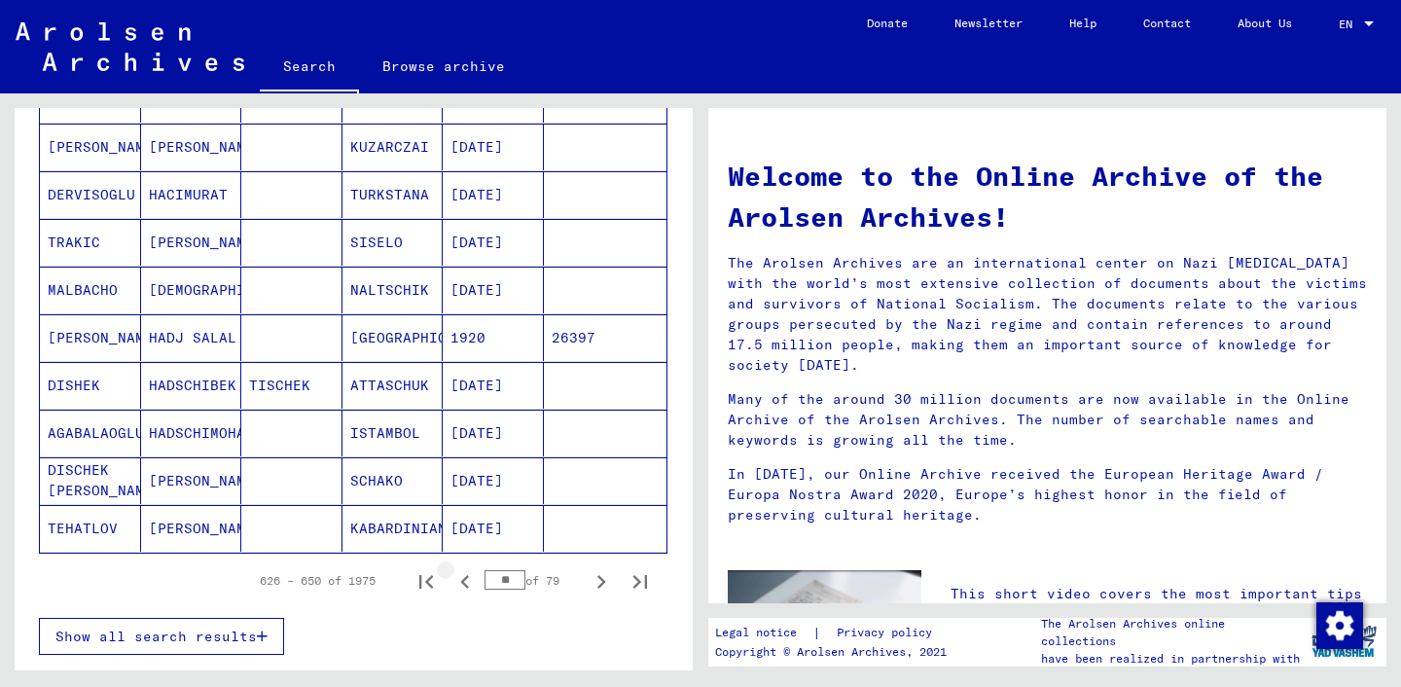
click at [460, 582] on icon "Previous page" at bounding box center [465, 581] width 27 height 27
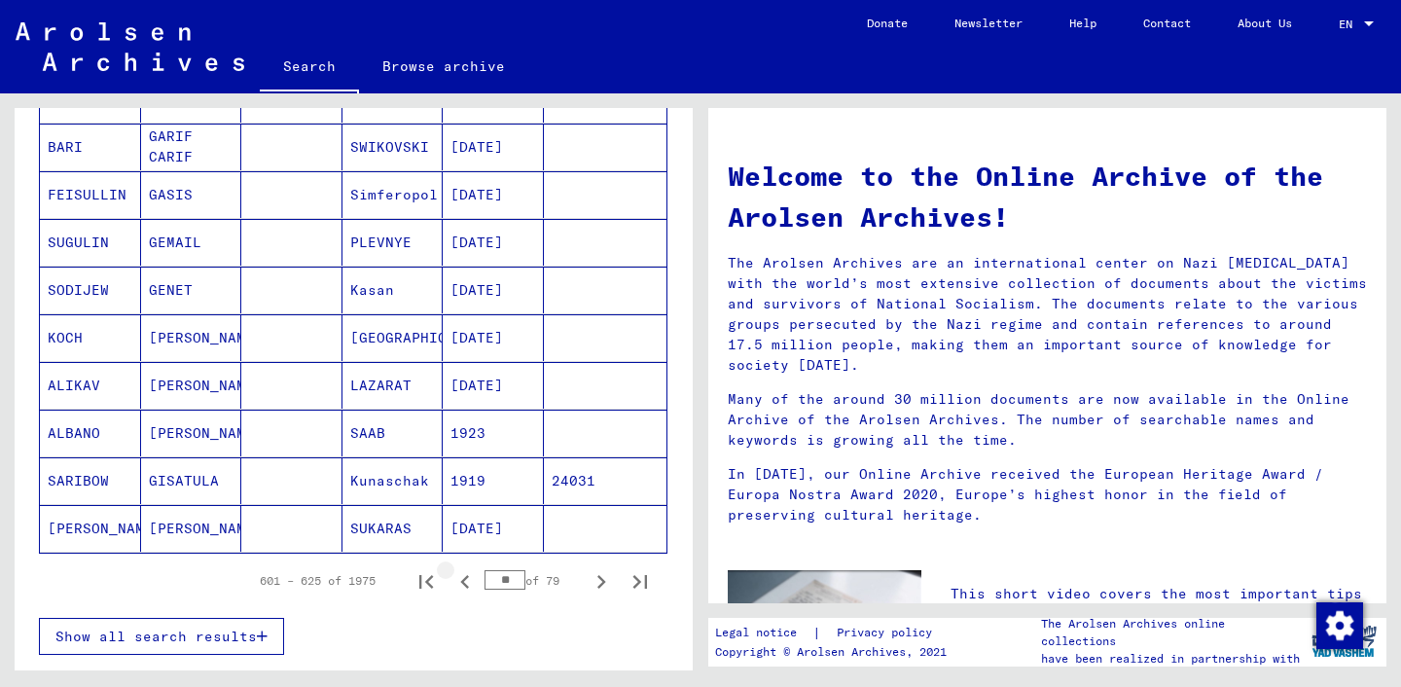
click at [460, 582] on icon "Previous page" at bounding box center [465, 581] width 27 height 27
type input "**"
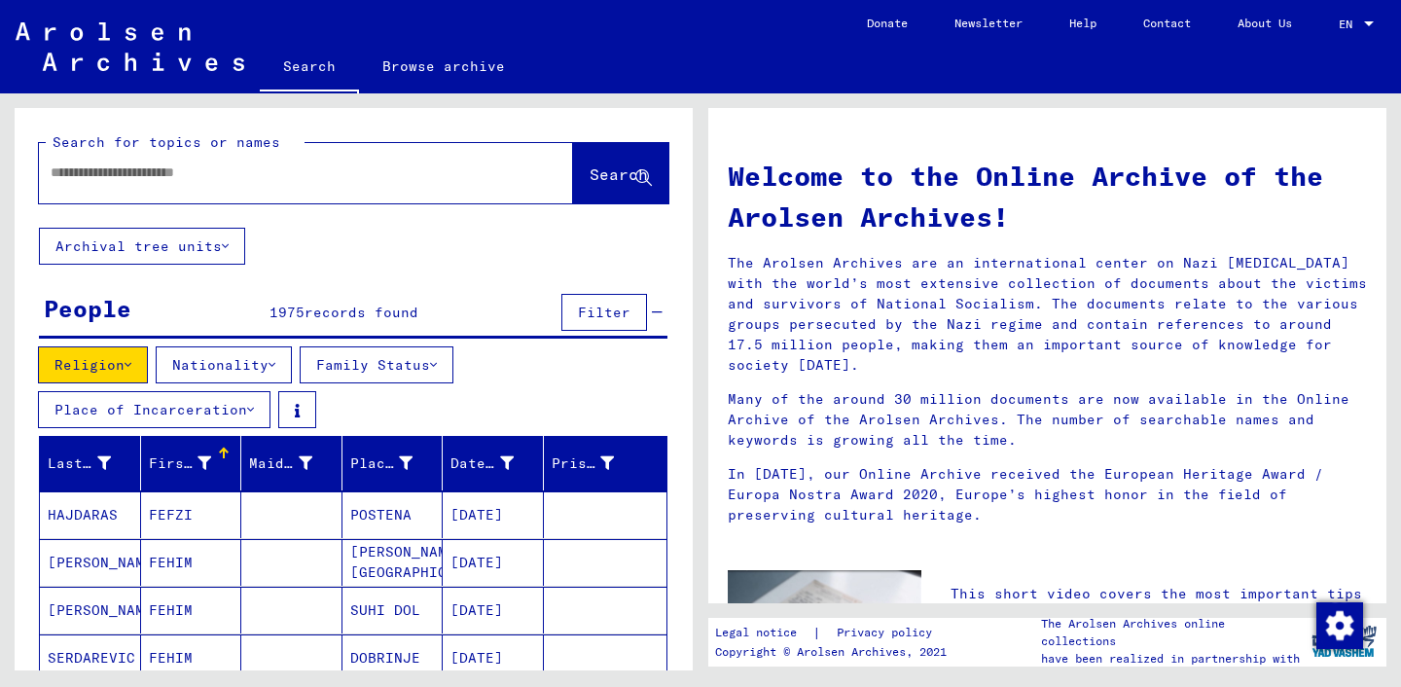
scroll to position [0, 0]
